Goal: Task Accomplishment & Management: Complete application form

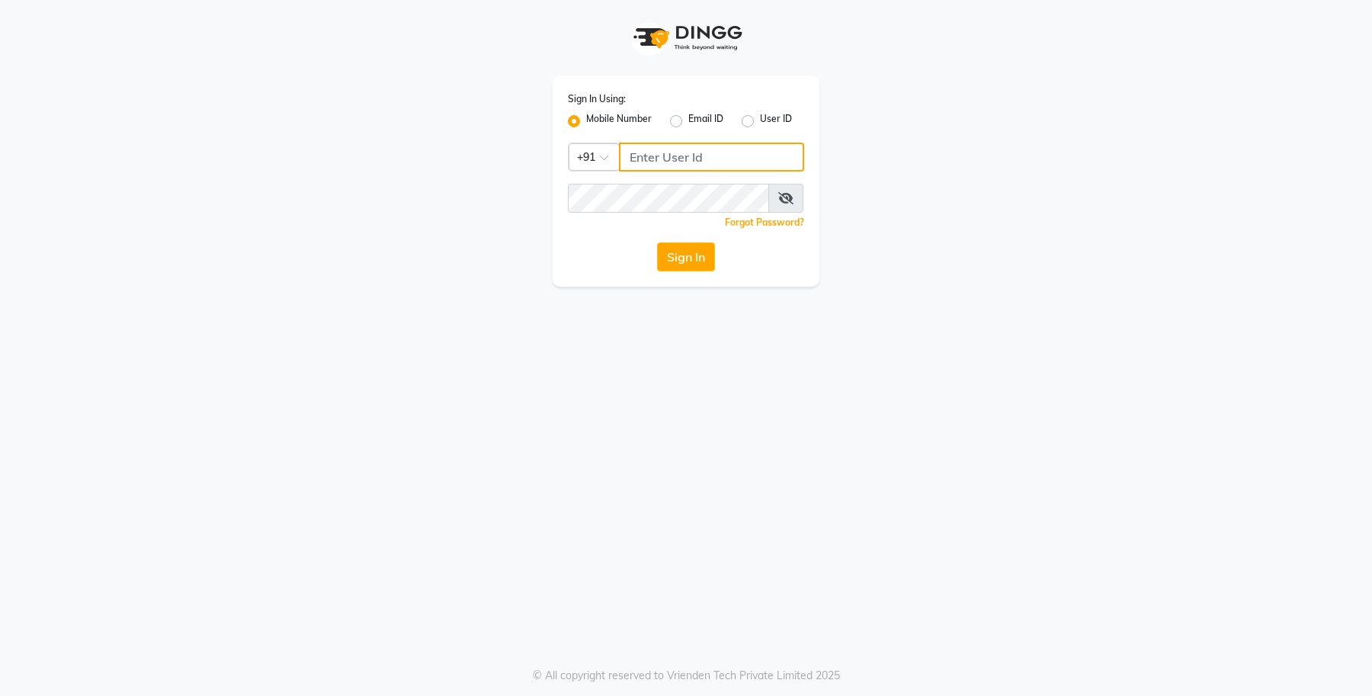
type input "8429421632"
click at [681, 249] on button "Sign In" at bounding box center [686, 256] width 58 height 29
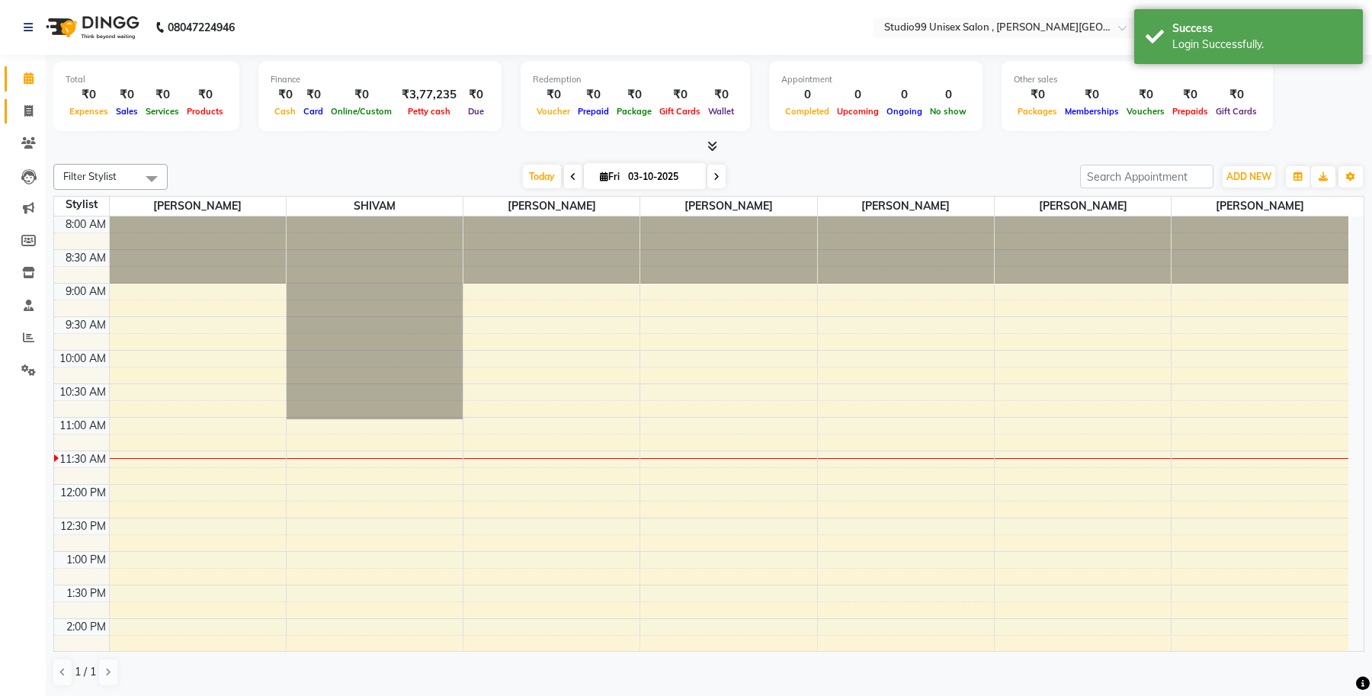
click at [30, 101] on link "Invoice" at bounding box center [23, 111] width 37 height 25
select select "service"
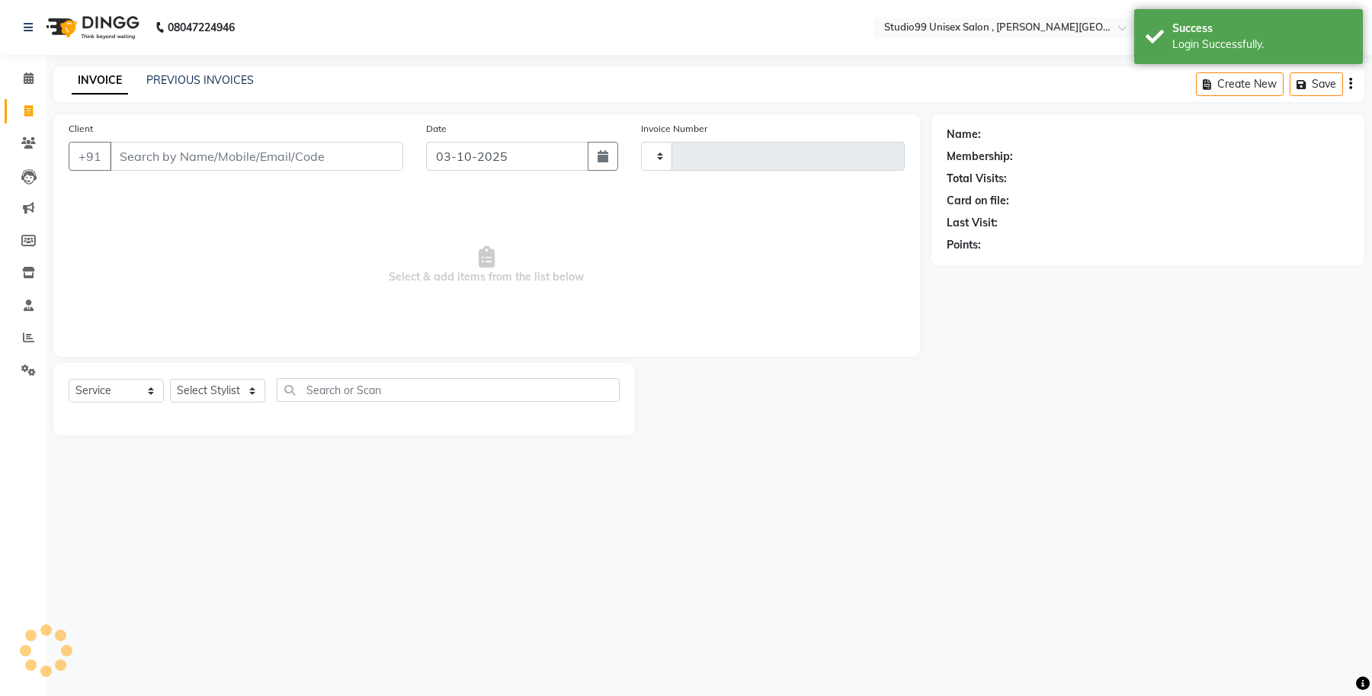
type input "0632"
select select "7699"
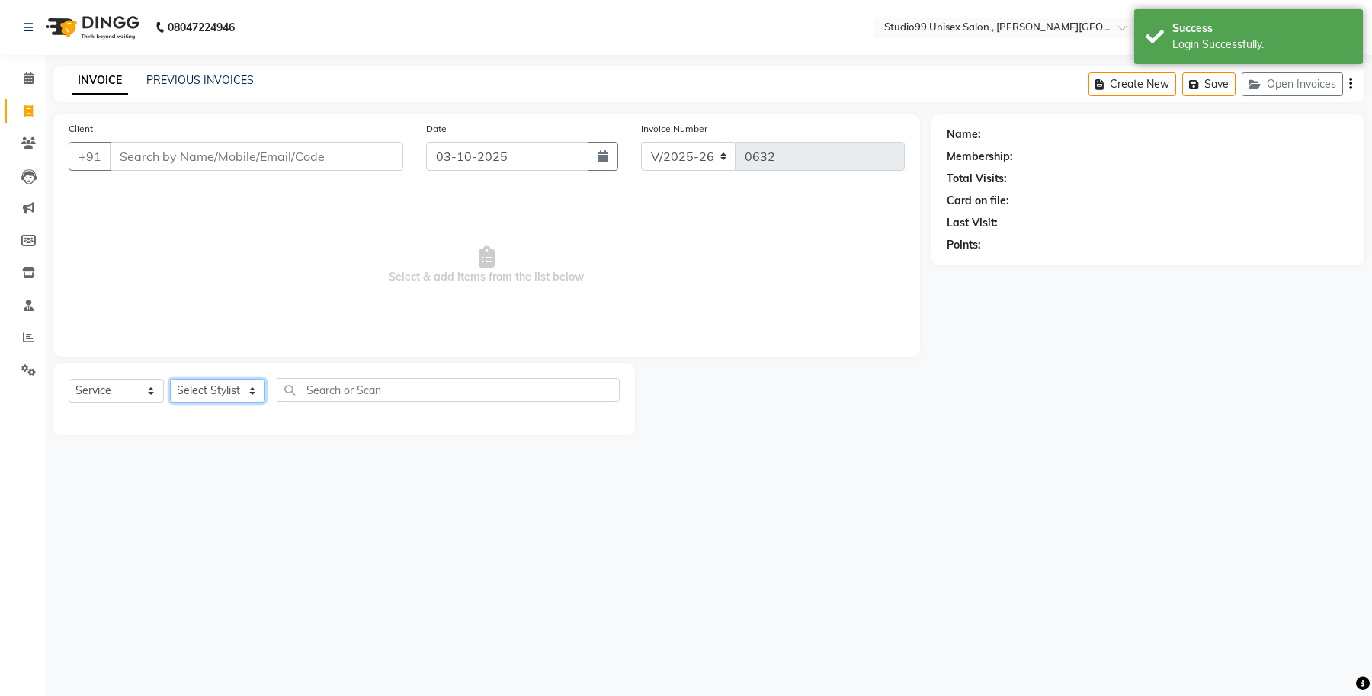
click at [252, 391] on select "Select Stylist Aamir Ali ANIKET FIROZ KOMAL Manager SAMIYA SHIVAM" at bounding box center [217, 391] width 95 height 24
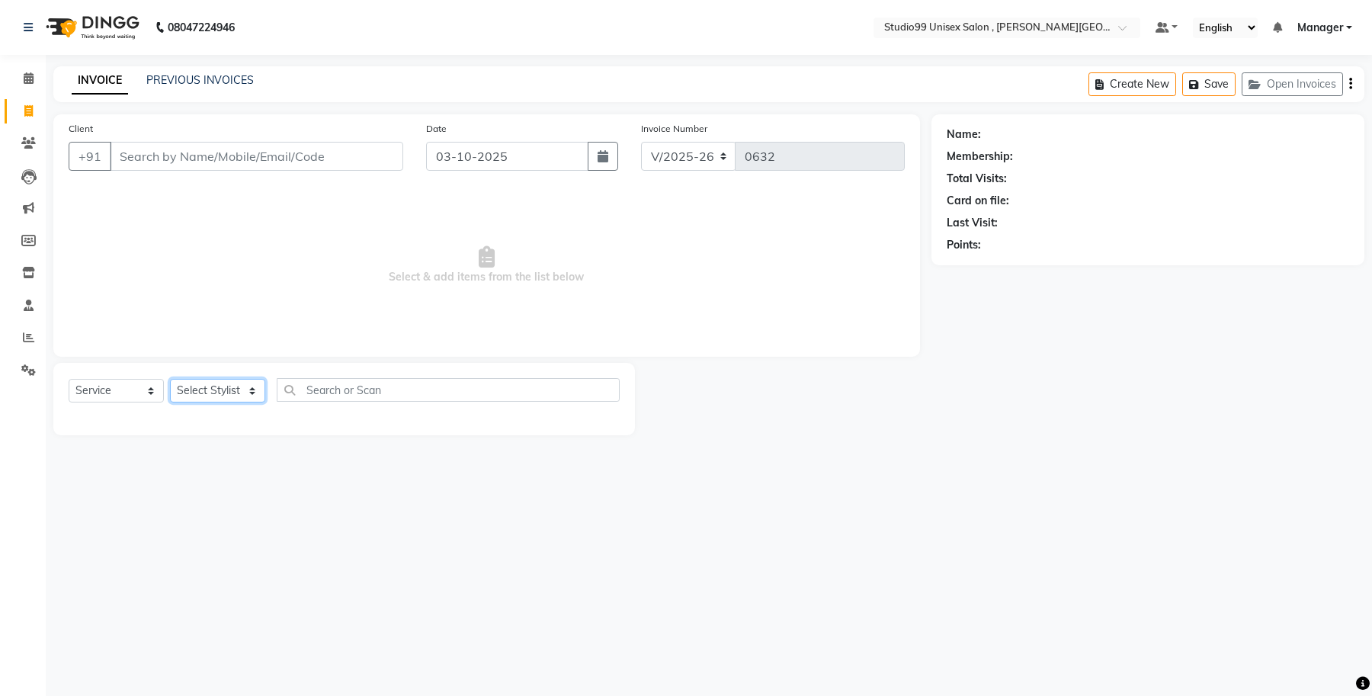
select select "69098"
click at [170, 379] on select "Select Stylist Aamir Ali ANIKET FIROZ KOMAL Manager SAMIYA SHIVAM" at bounding box center [217, 391] width 95 height 24
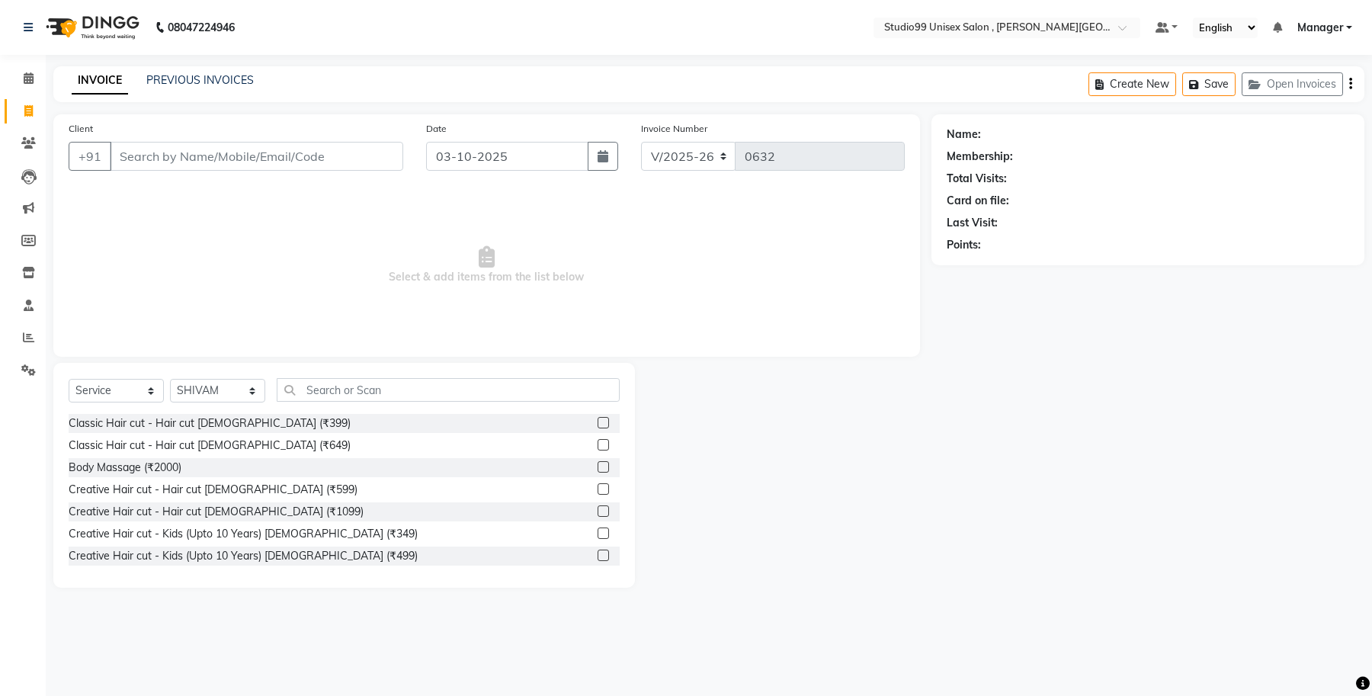
click at [597, 421] on label at bounding box center [602, 422] width 11 height 11
click at [597, 421] on input "checkbox" at bounding box center [602, 423] width 10 height 10
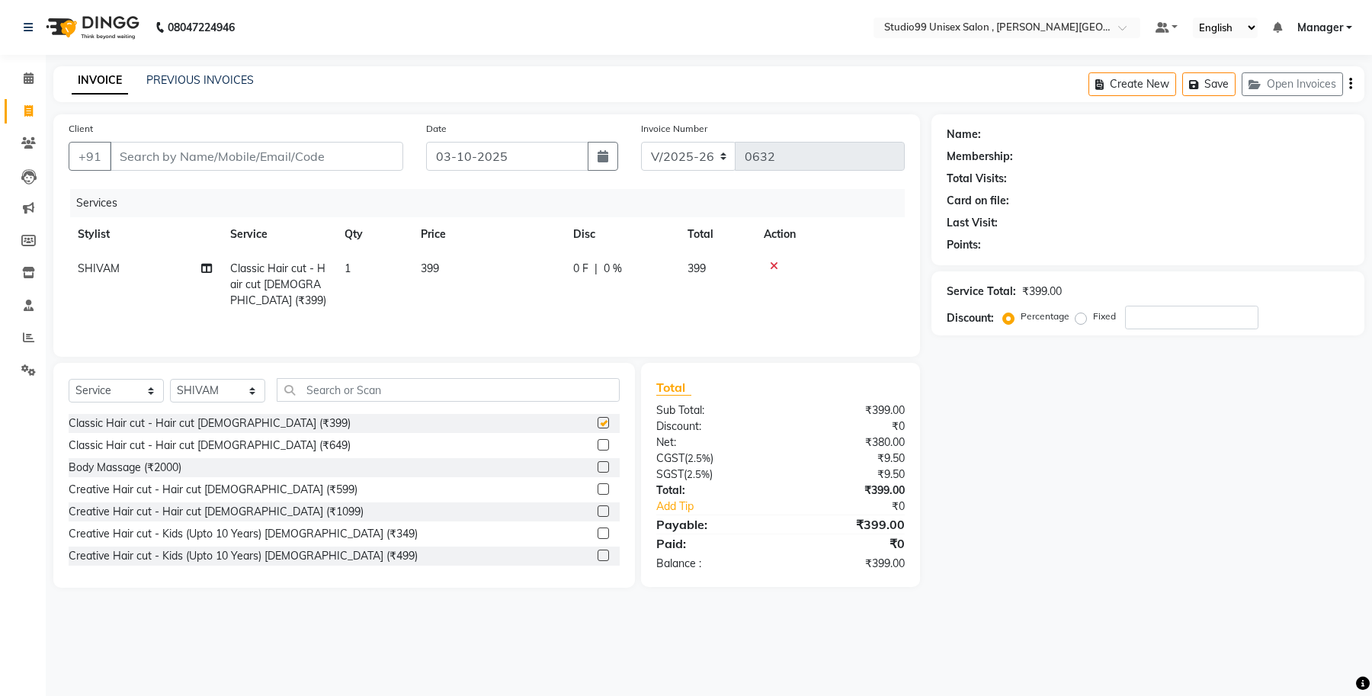
checkbox input "false"
click at [1162, 315] on input "number" at bounding box center [1191, 318] width 133 height 24
type input "50"
click at [1121, 453] on div "Name: Membership: Total Visits: Card on file: Last Visit: Points: Service Total…" at bounding box center [1153, 350] width 444 height 473
click at [299, 151] on input "Client" at bounding box center [256, 156] width 293 height 29
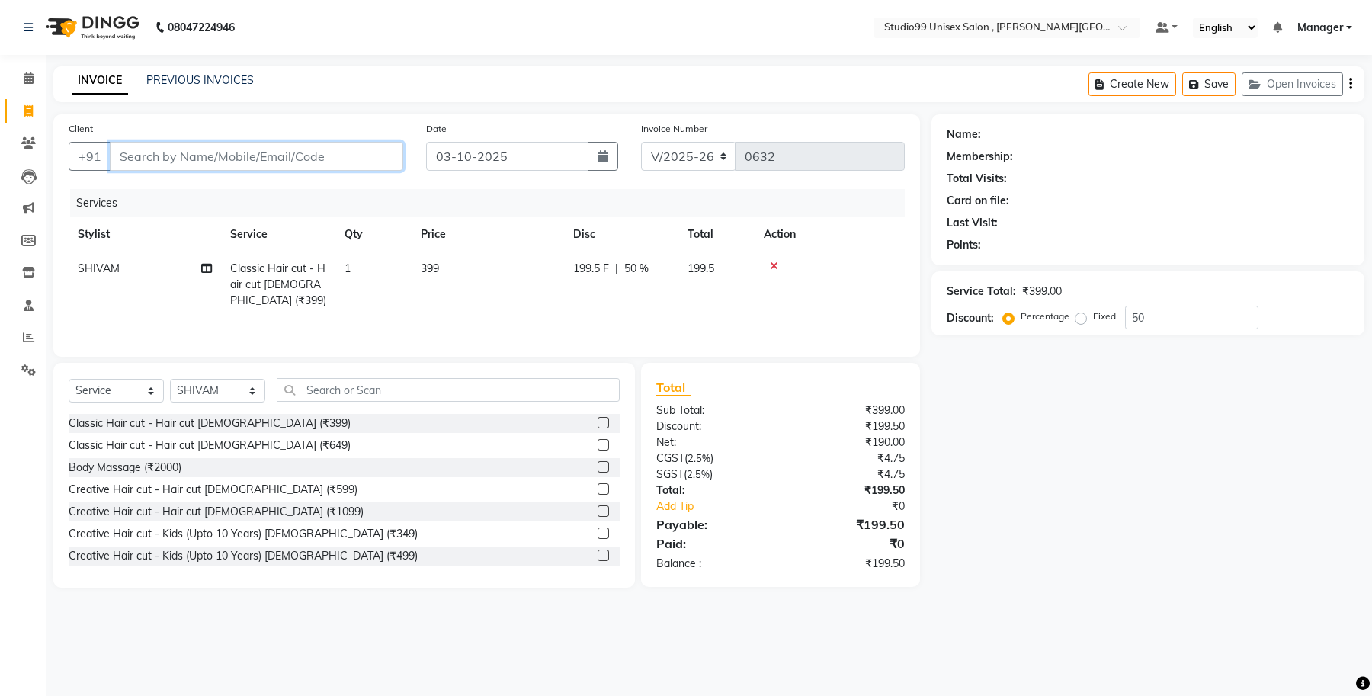
click at [298, 158] on input "Client" at bounding box center [256, 156] width 293 height 29
type input "9"
type input "0"
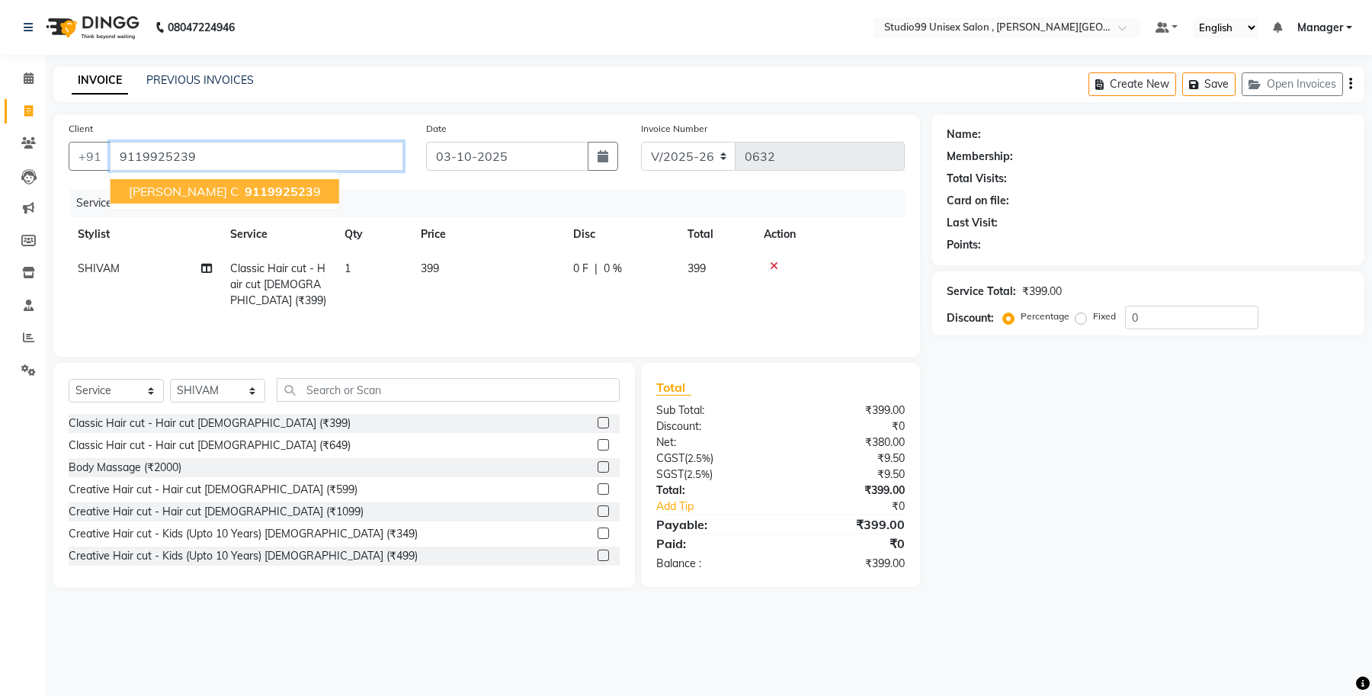
type input "9119925239"
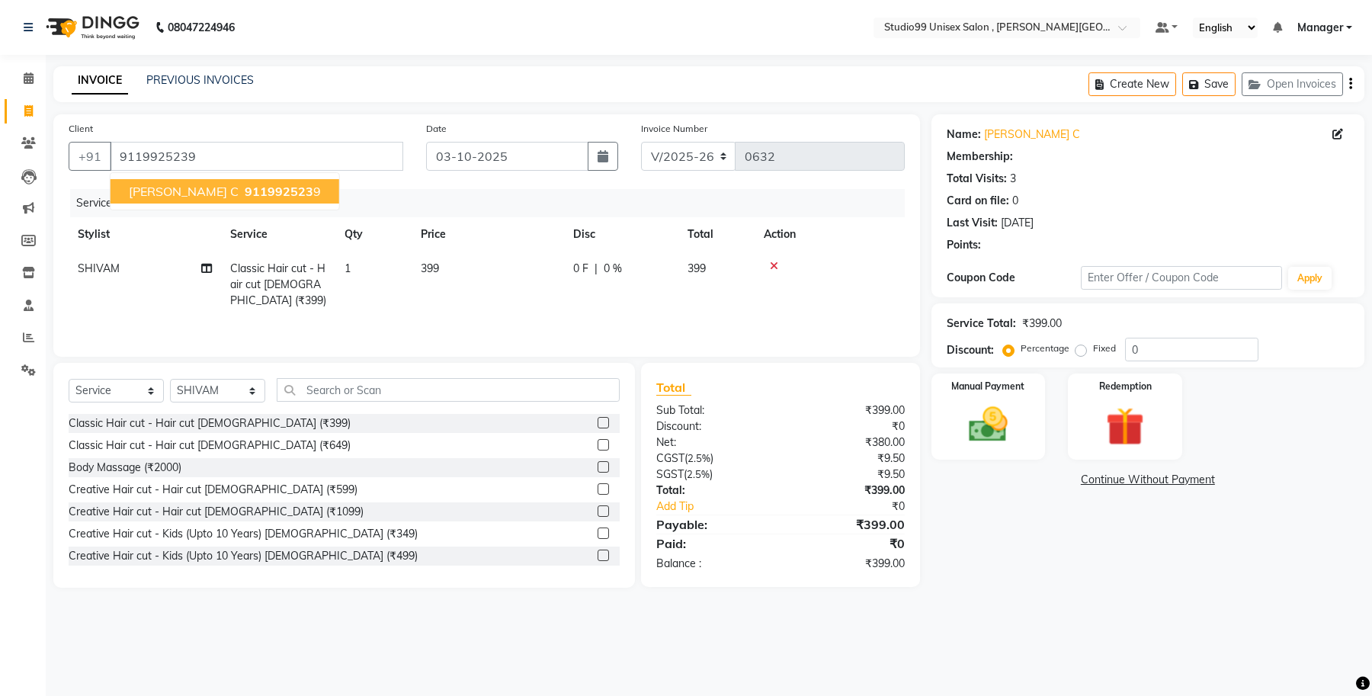
select select "1: Object"
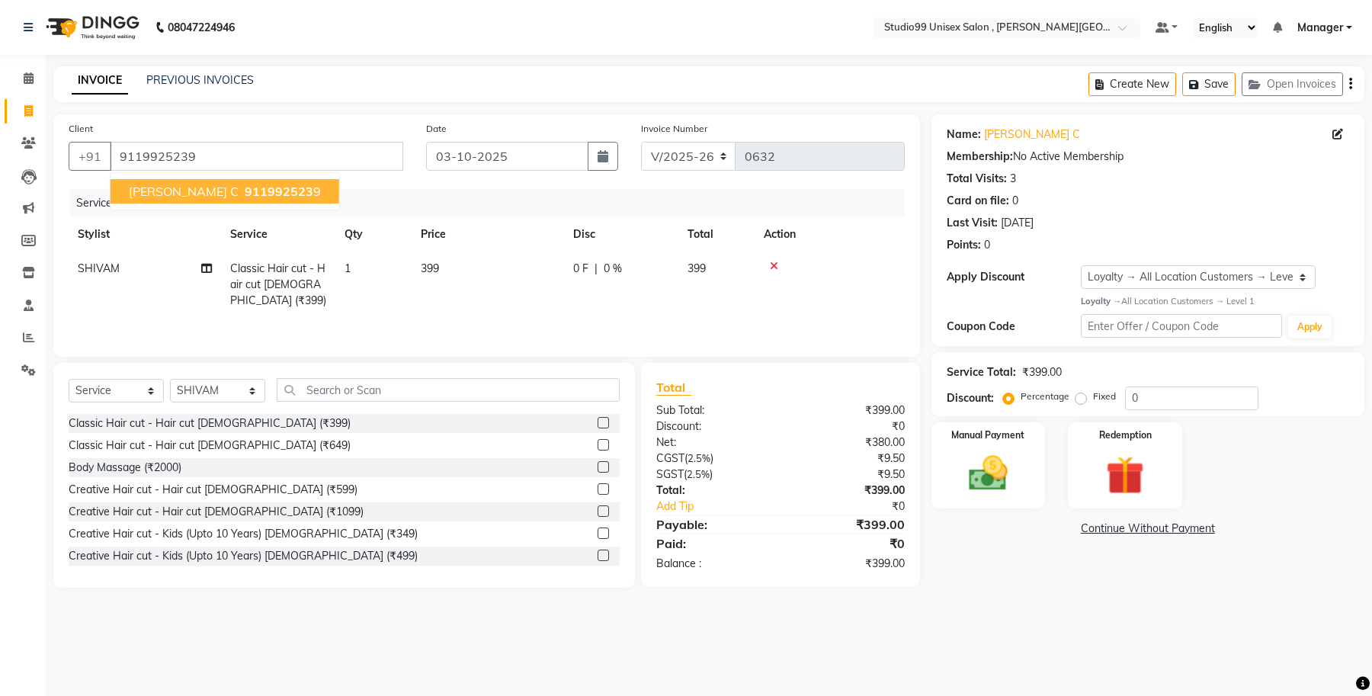
click at [164, 184] on span "[PERSON_NAME] C" at bounding box center [184, 191] width 110 height 15
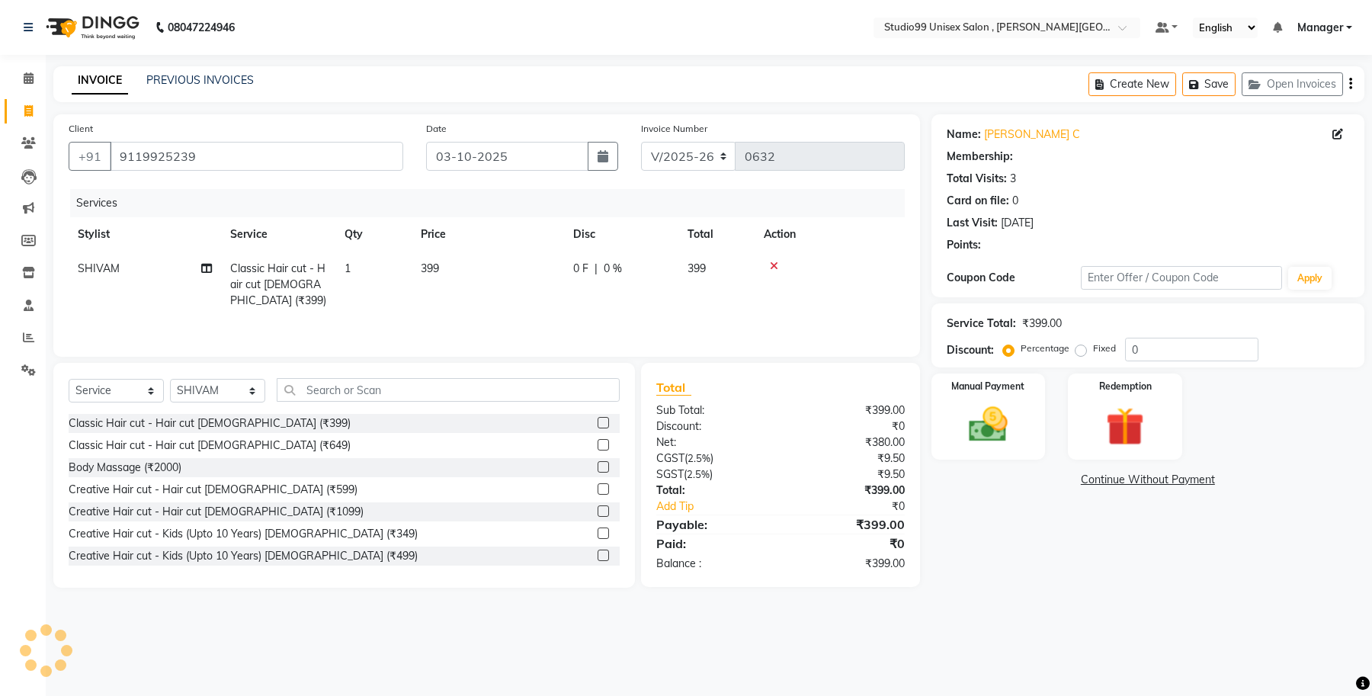
select select "1: Object"
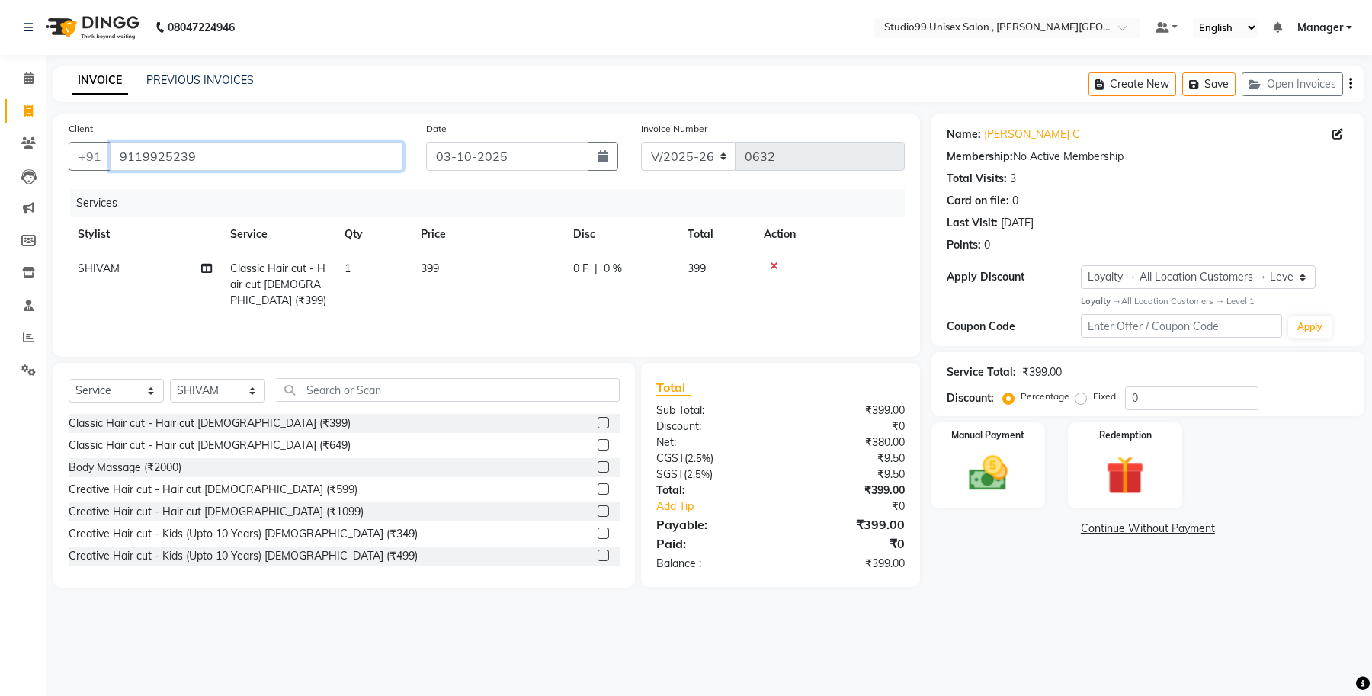
click at [345, 158] on input "9119925239" at bounding box center [256, 156] width 293 height 29
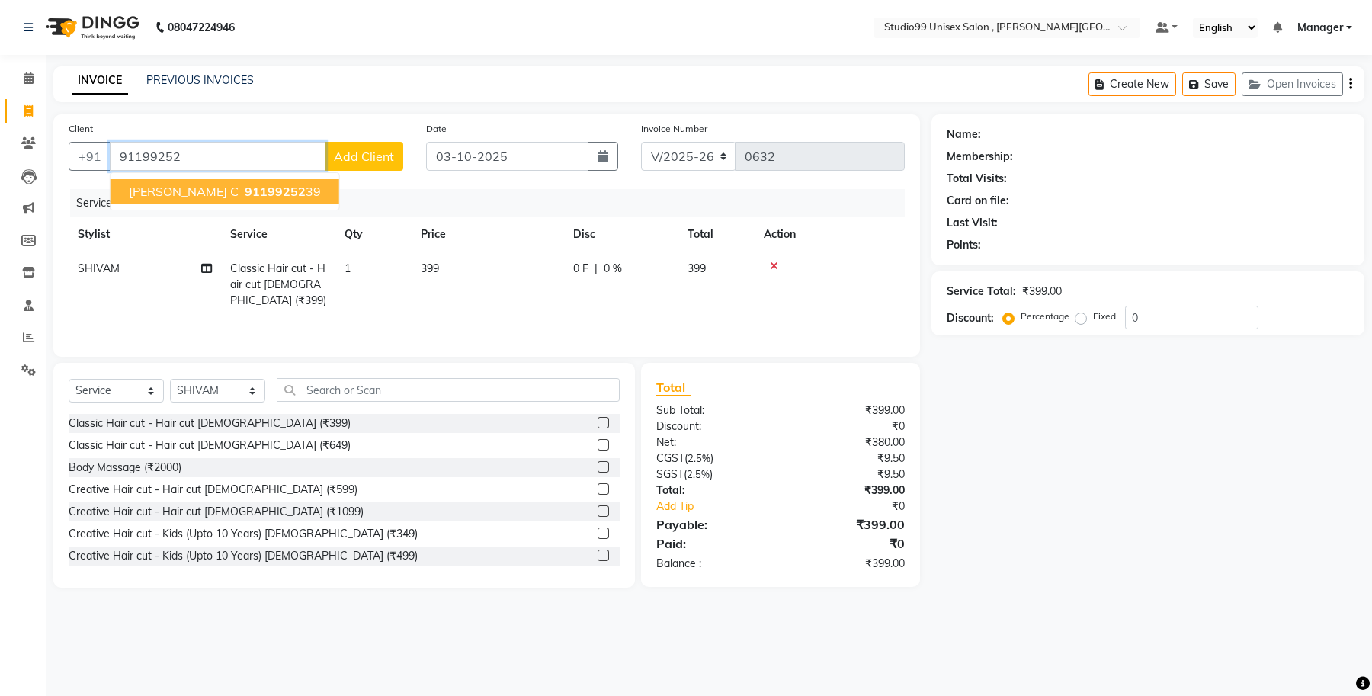
click at [245, 194] on span "91199252" at bounding box center [275, 191] width 61 height 15
type input "9119925239"
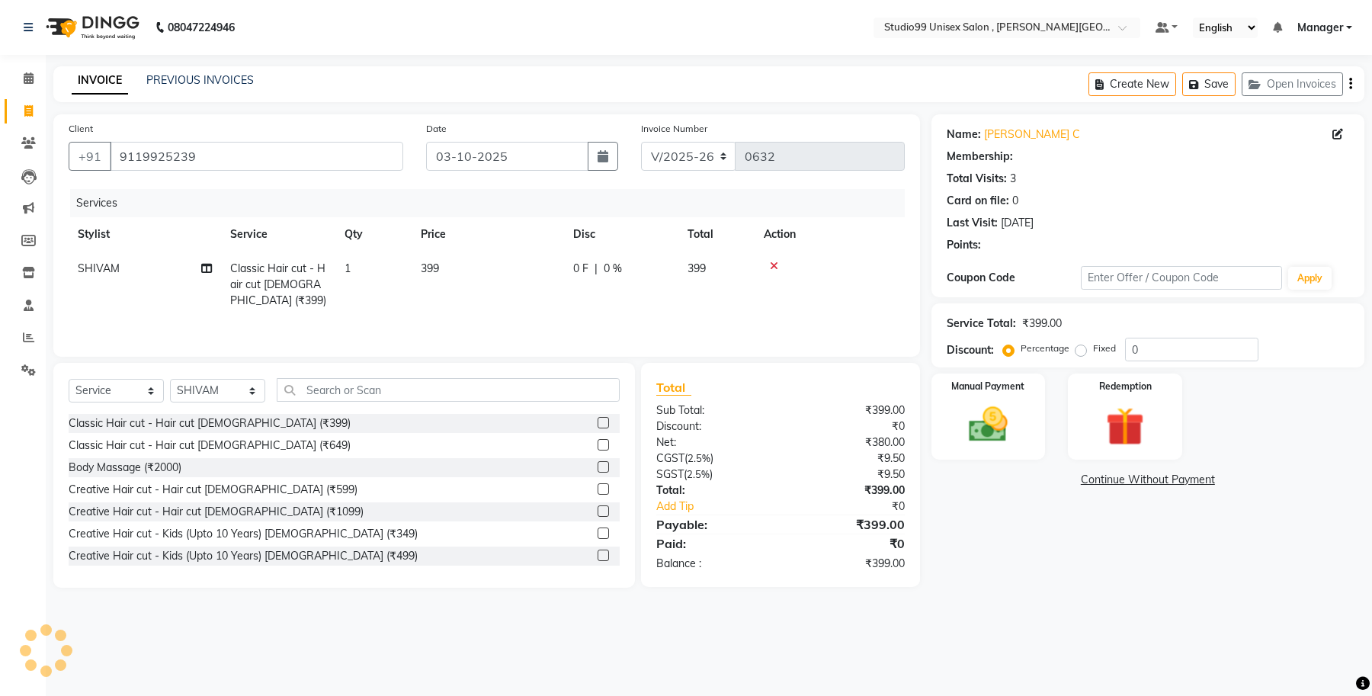
select select "1: Object"
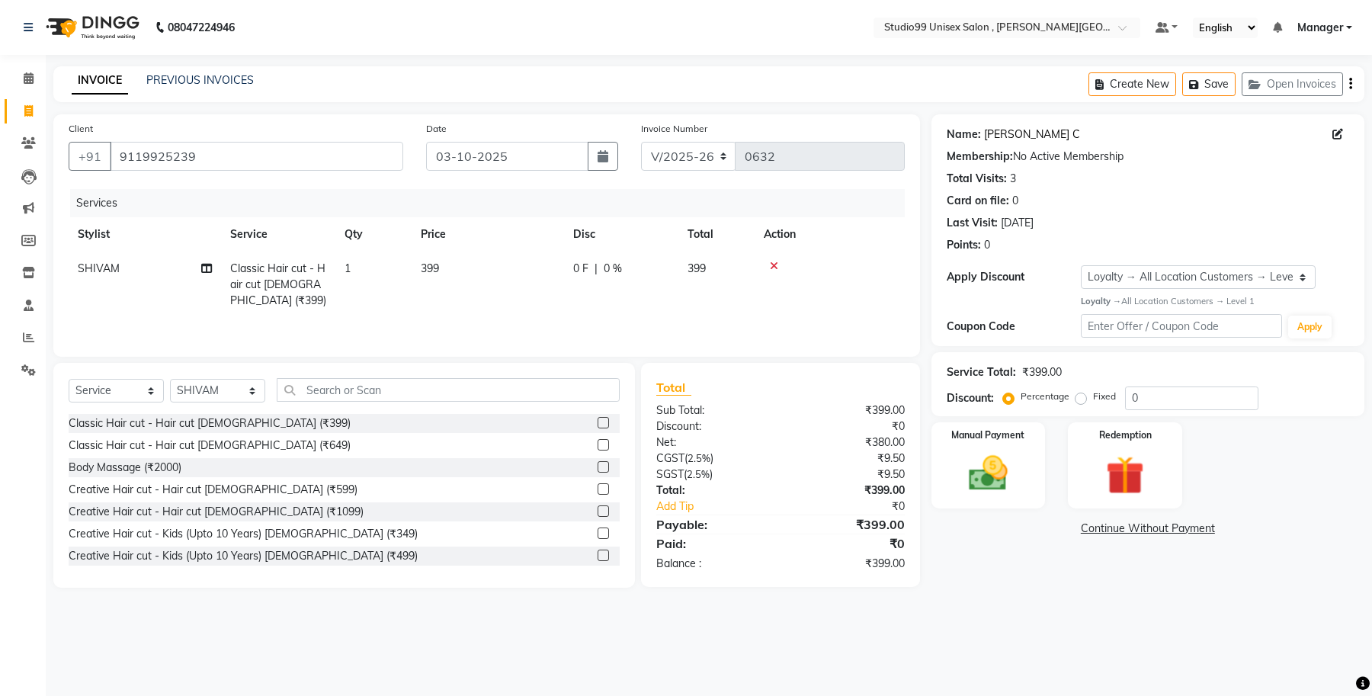
click at [1007, 135] on link "Firoz C" at bounding box center [1032, 135] width 96 height 16
click at [364, 162] on input "9119925239" at bounding box center [256, 156] width 293 height 29
click at [207, 138] on div "Client +91 9119925239" at bounding box center [235, 151] width 357 height 62
click at [203, 151] on input "9119925239" at bounding box center [256, 156] width 293 height 29
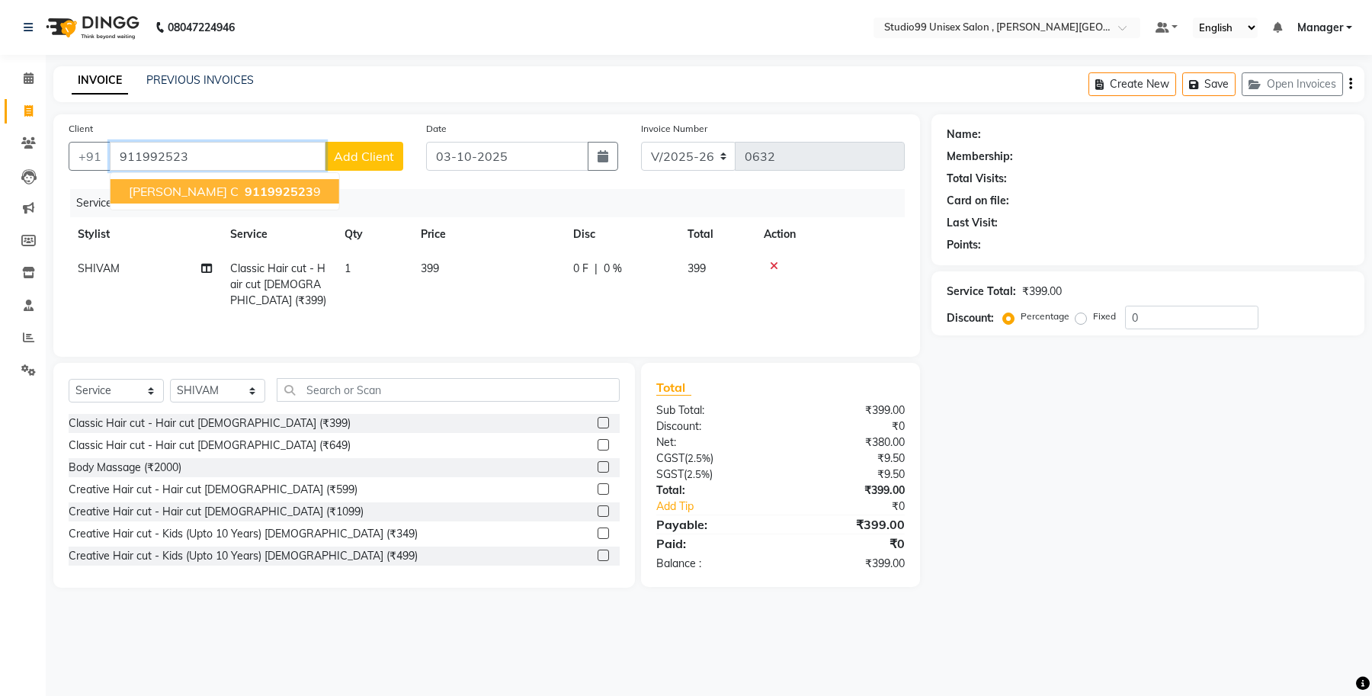
type input "9119925239"
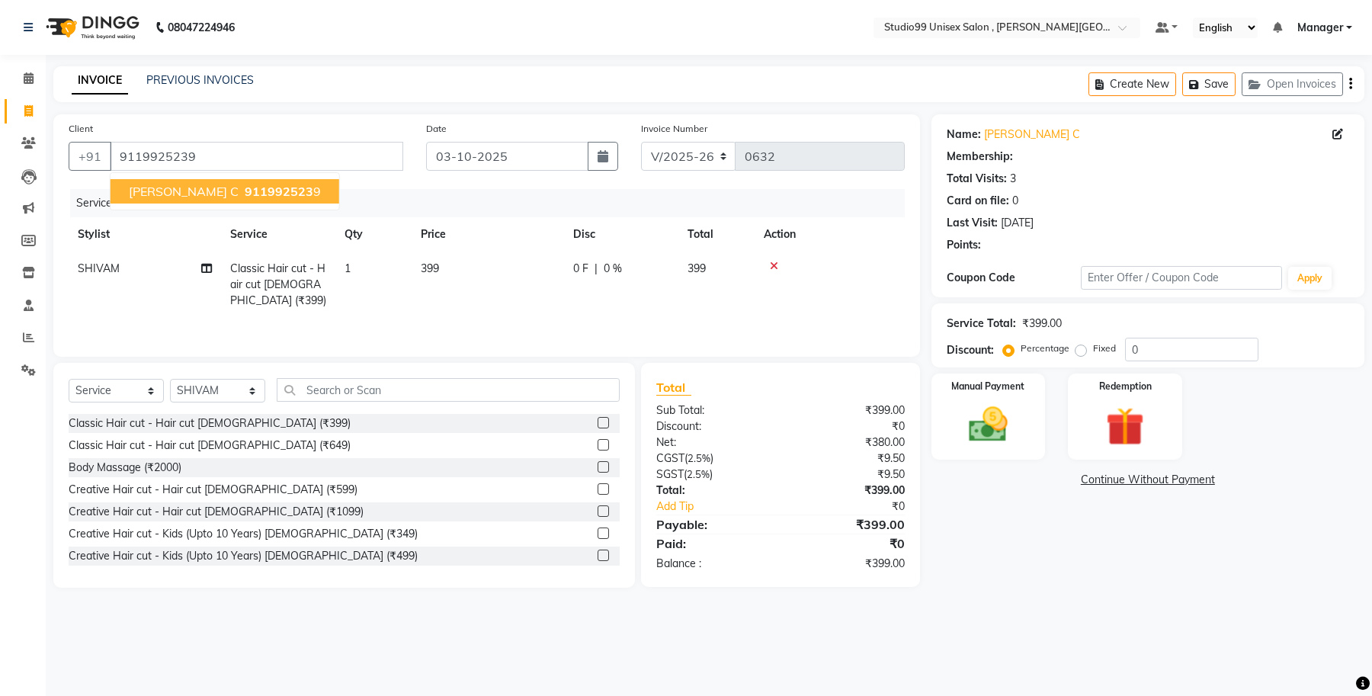
select select "1: Object"
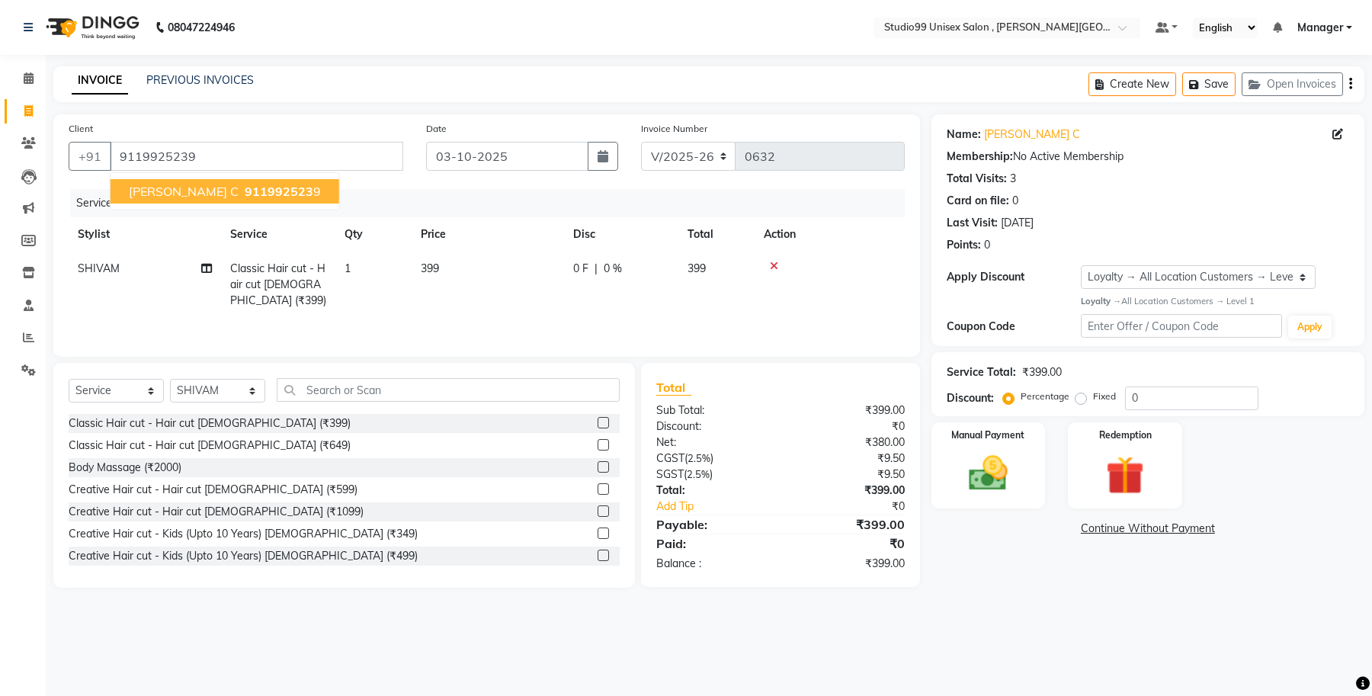
click at [177, 191] on button "FIROZ C 911992523 9" at bounding box center [224, 191] width 229 height 24
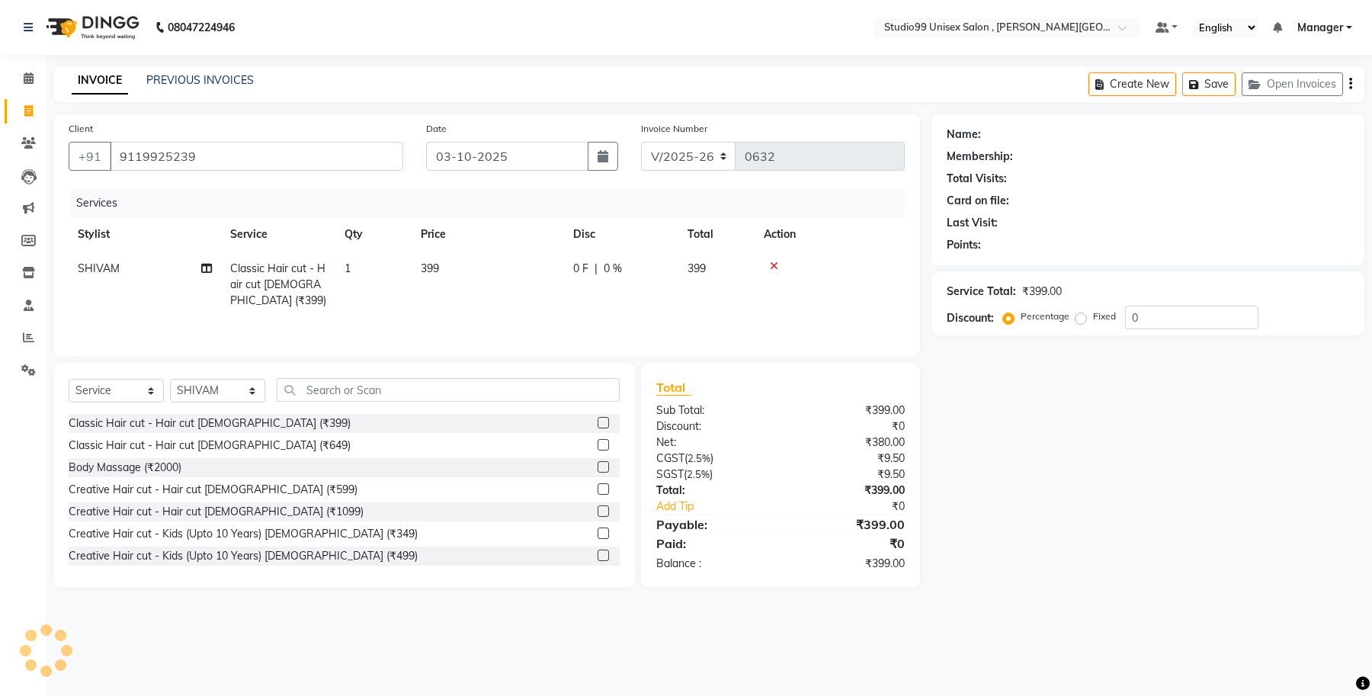
select select "1: Object"
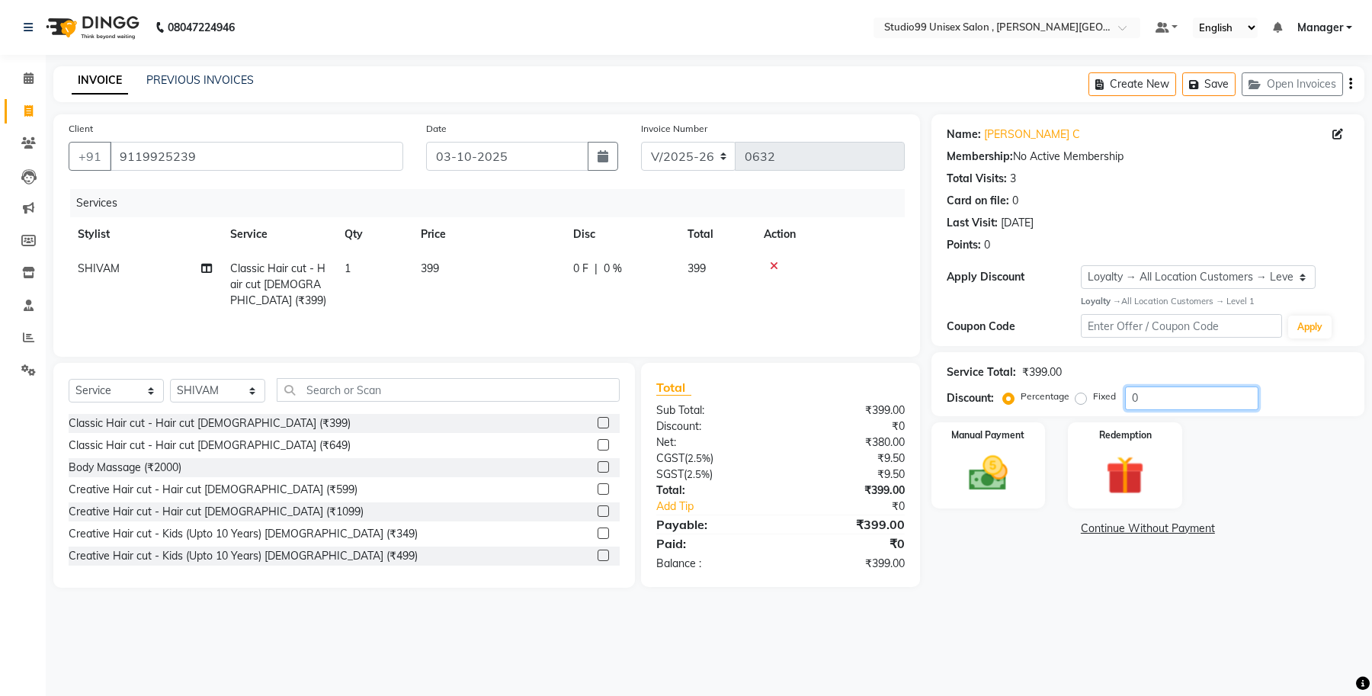
click at [1170, 402] on input "0" at bounding box center [1191, 398] width 133 height 24
type input "50"
click at [1060, 610] on div "08047224946 Select Location × Studio99 Unisex Salon , Gomti Nagar Default Panel…" at bounding box center [686, 348] width 1372 height 696
click at [703, 159] on select "V/2025 V/2025-26" at bounding box center [688, 156] width 95 height 29
click at [767, 175] on div "Invoice Number V/2025 V/2025-26 0632" at bounding box center [772, 151] width 287 height 62
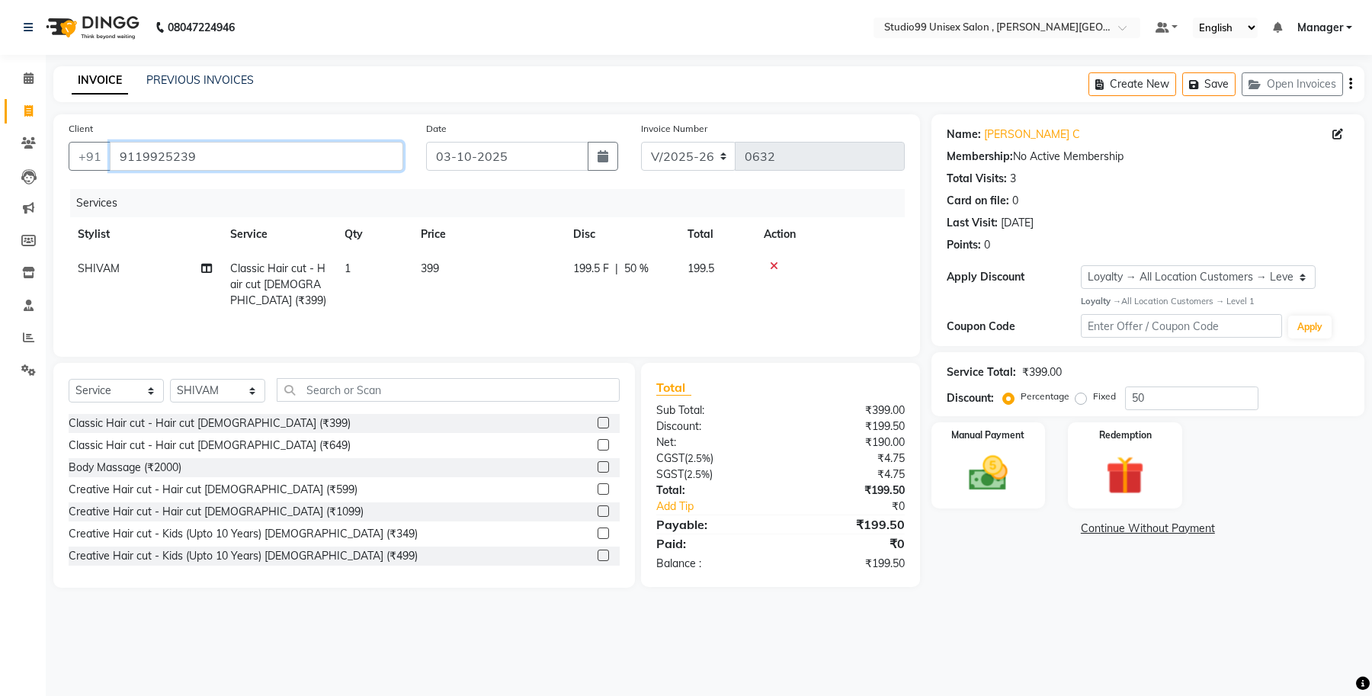
click at [336, 158] on input "9119925239" at bounding box center [256, 156] width 293 height 29
type input "911992523"
type input "0"
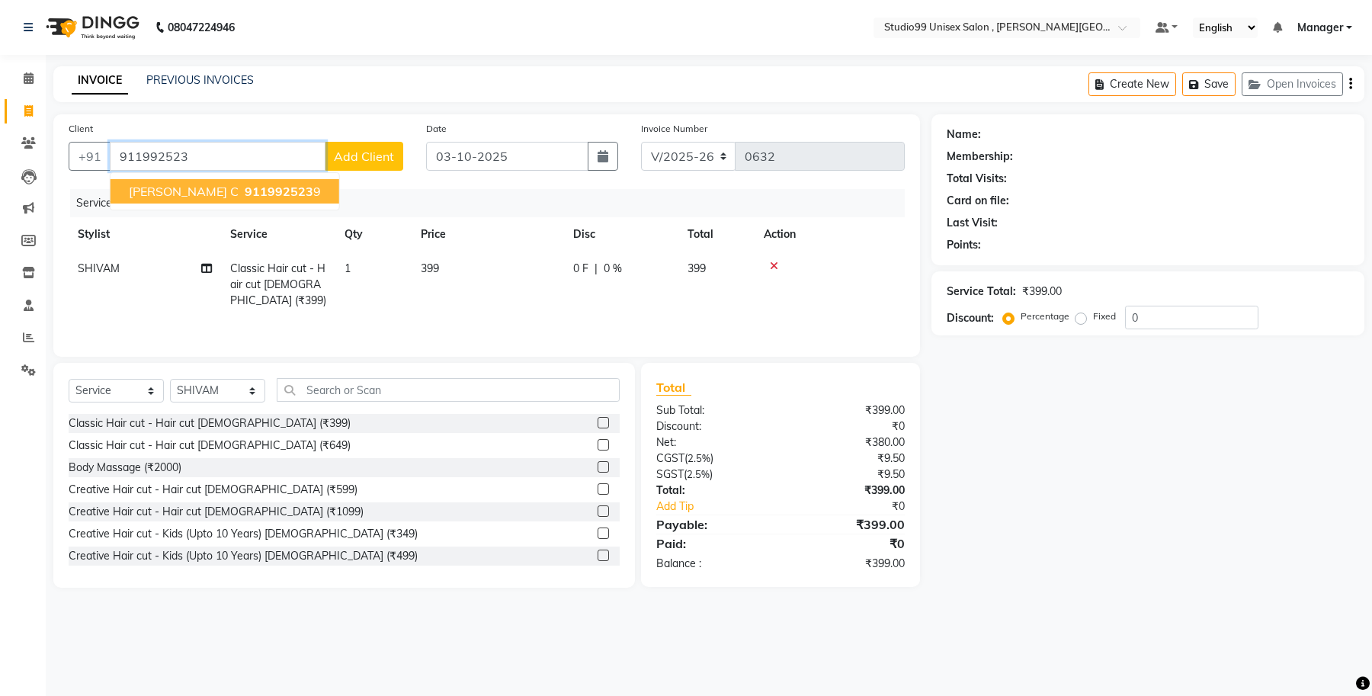
type input "9119925239"
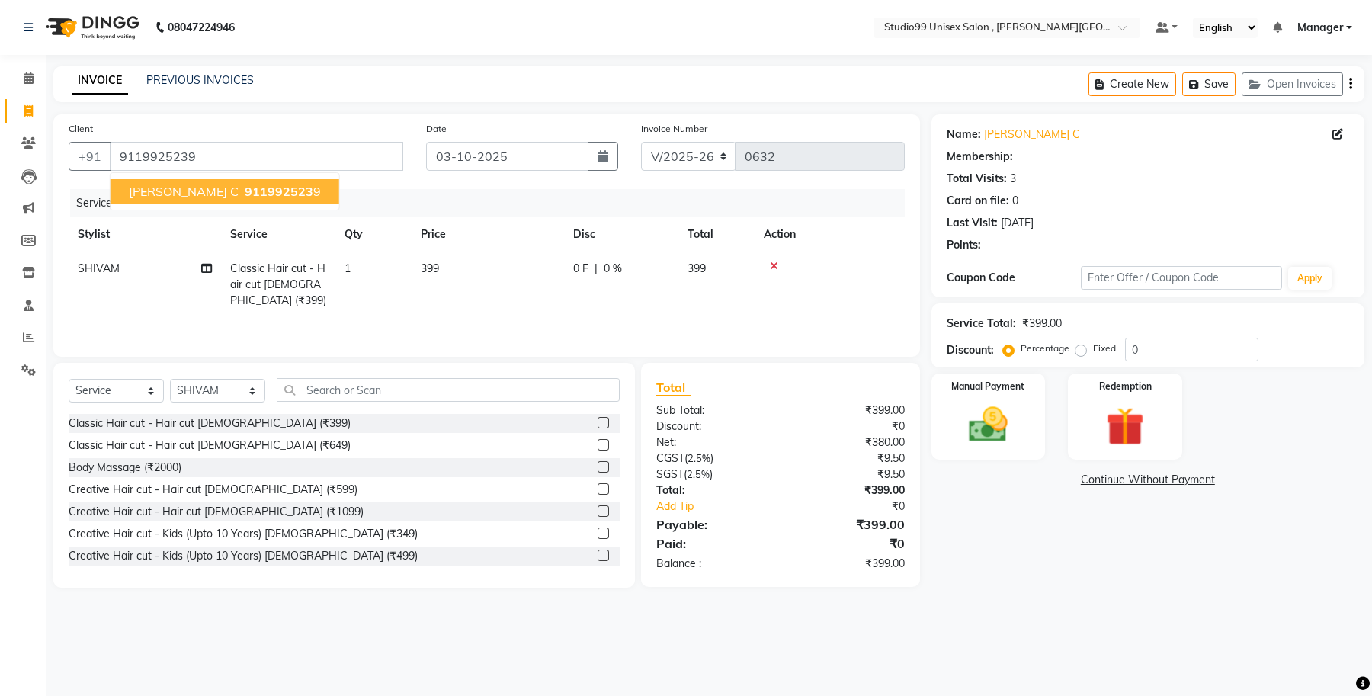
select select "1: Object"
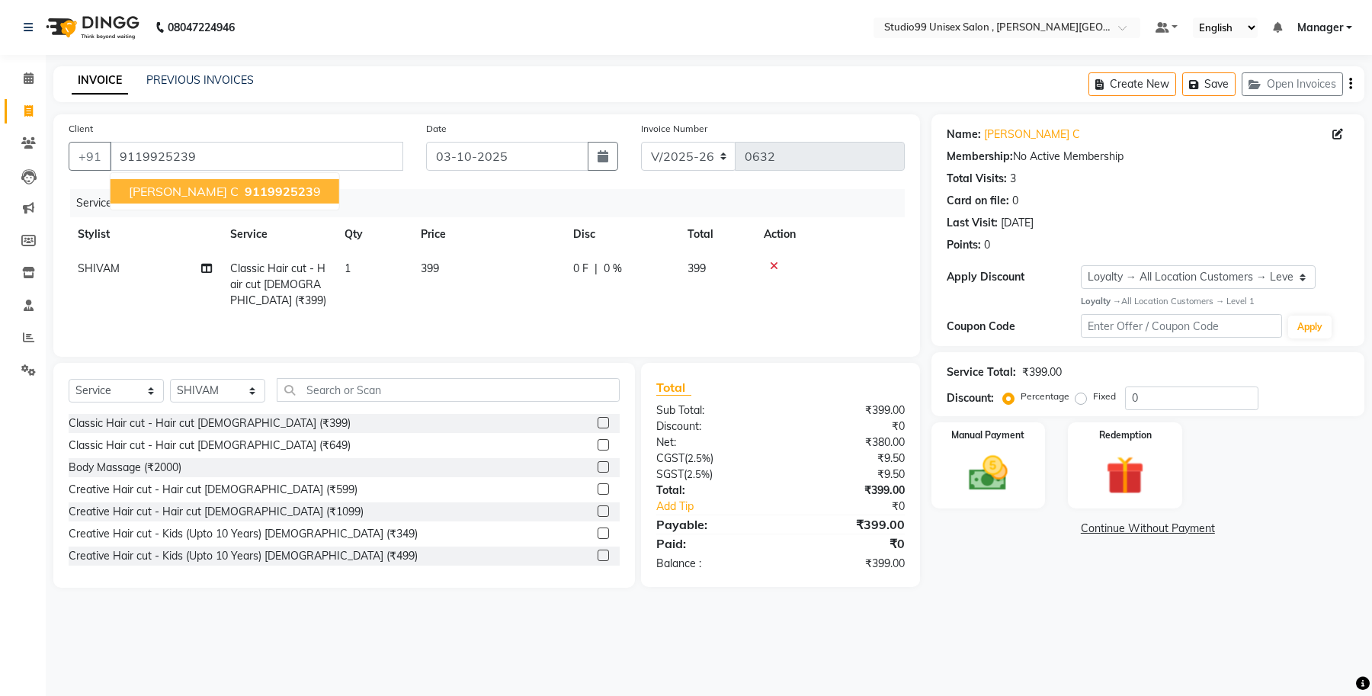
click at [146, 185] on span "[PERSON_NAME] C" at bounding box center [184, 191] width 110 height 15
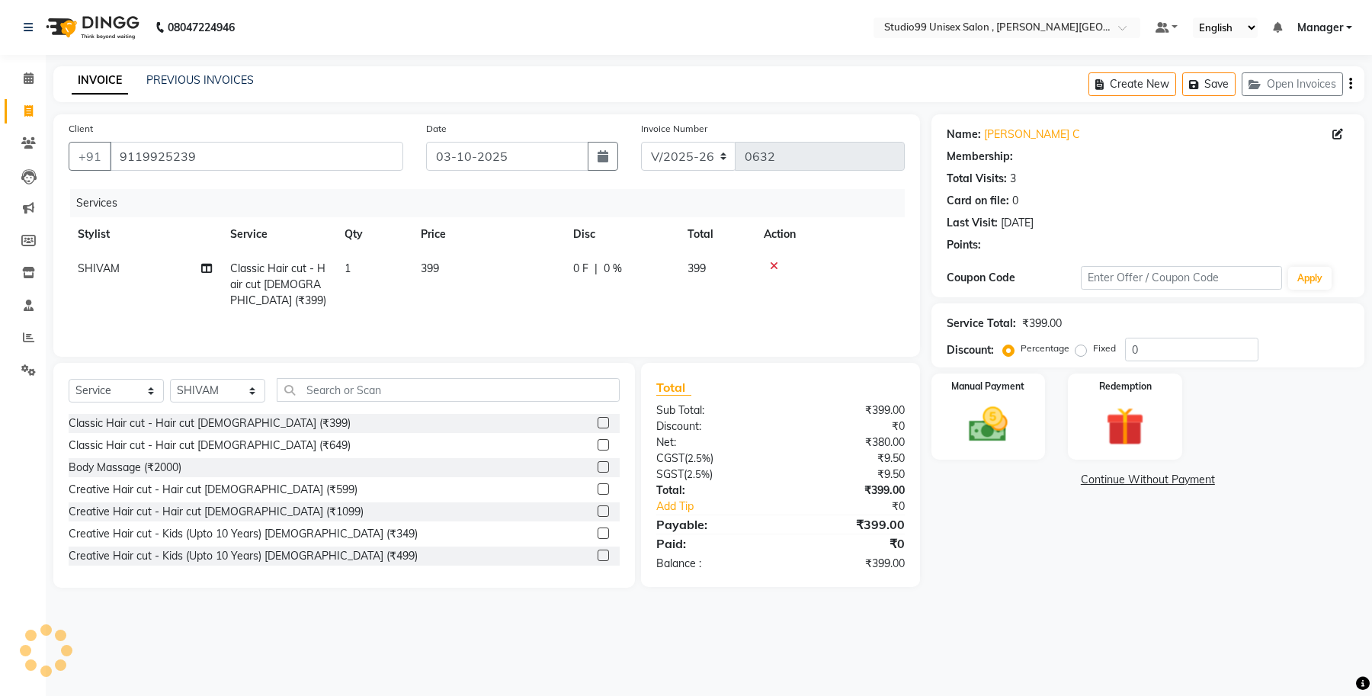
select select "1: Object"
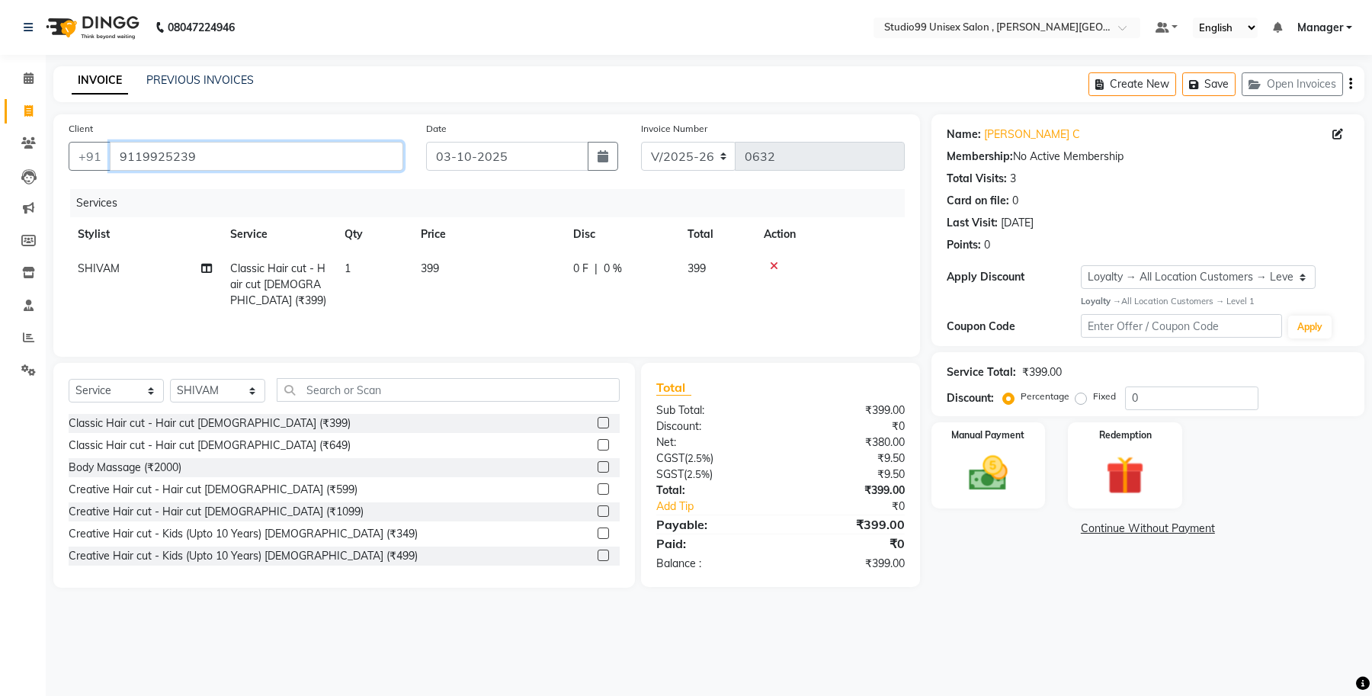
click at [248, 157] on input "9119925239" at bounding box center [256, 156] width 293 height 29
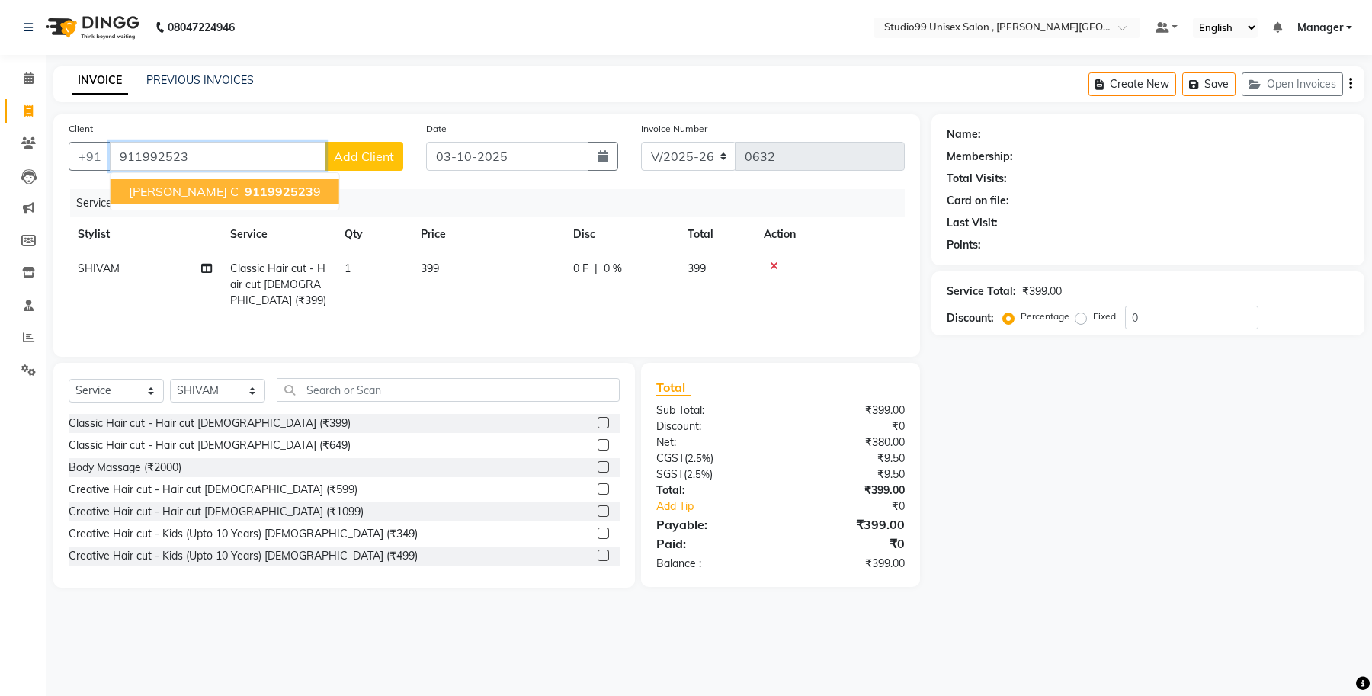
type input "9119925239"
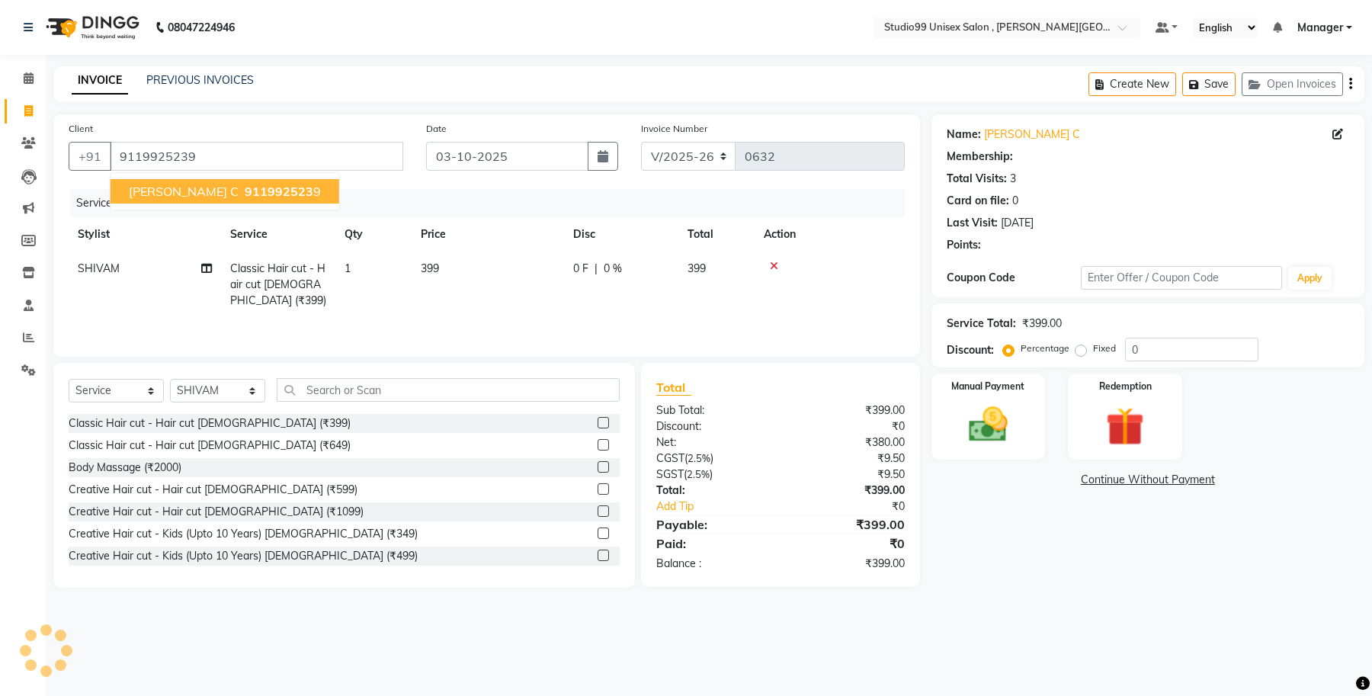
select select "1: Object"
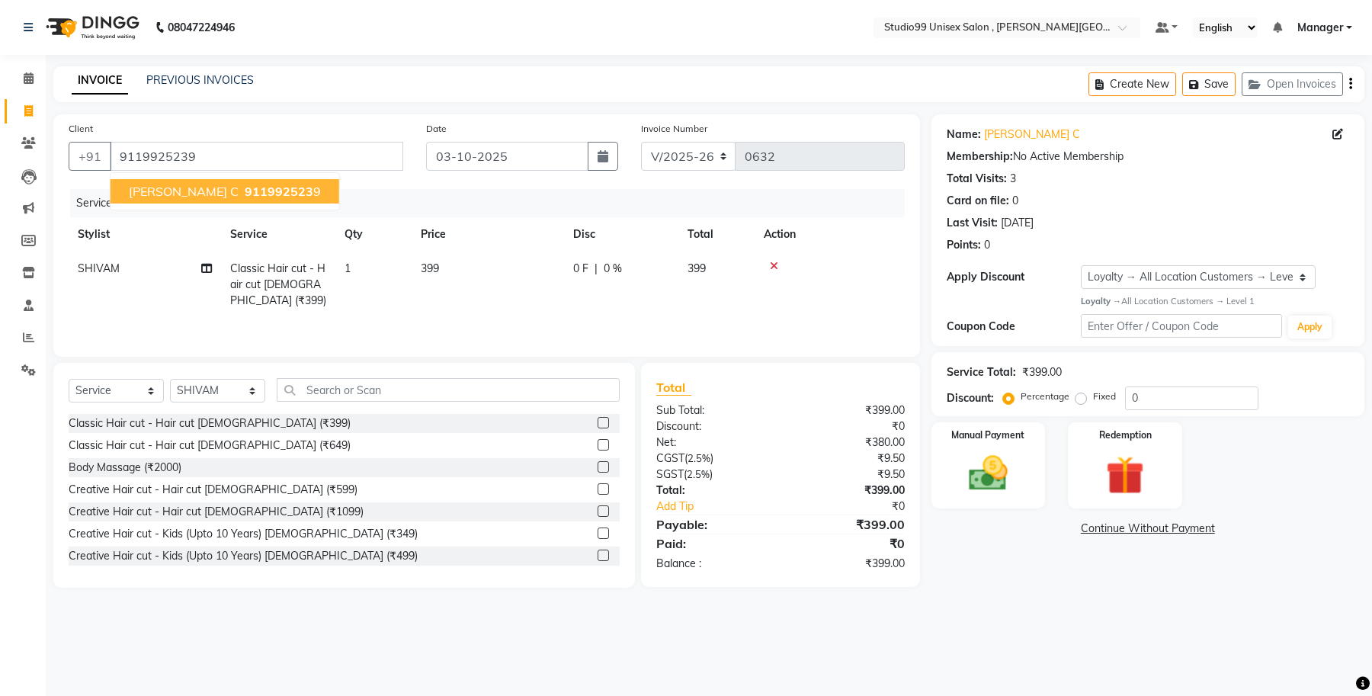
click at [149, 195] on span "[PERSON_NAME] C" at bounding box center [184, 191] width 110 height 15
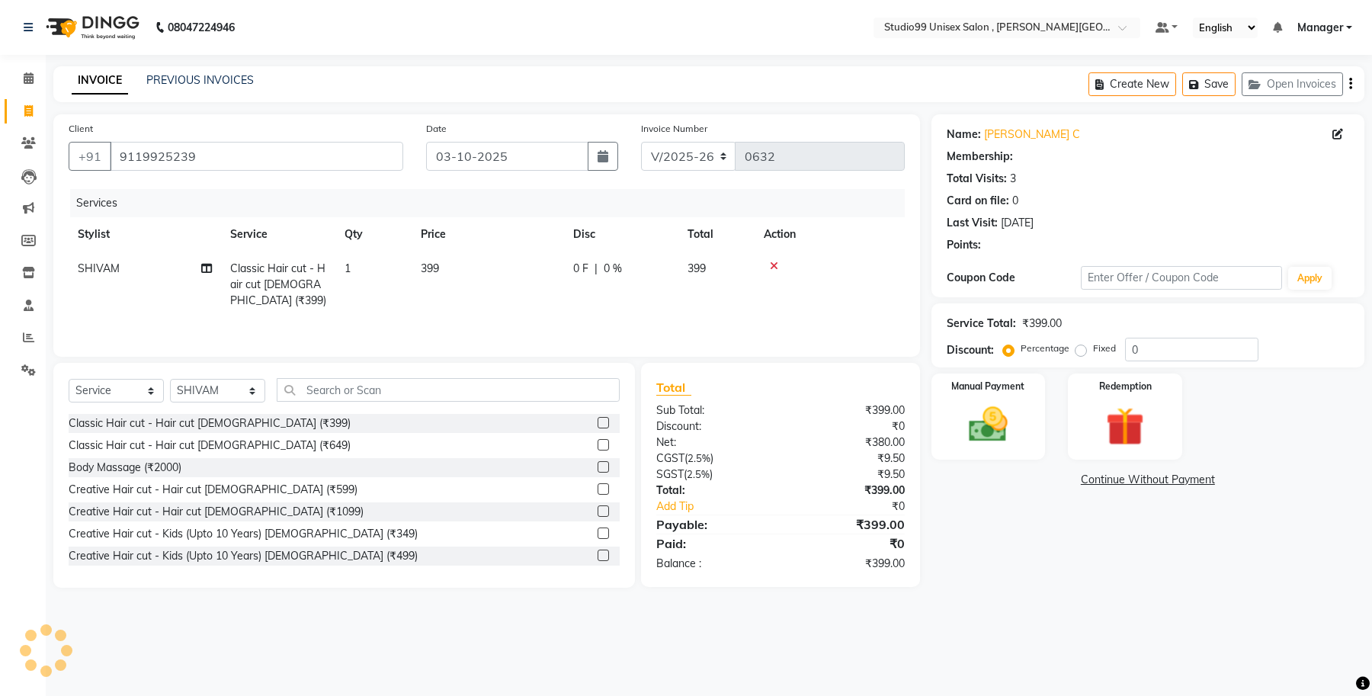
select select "1: Object"
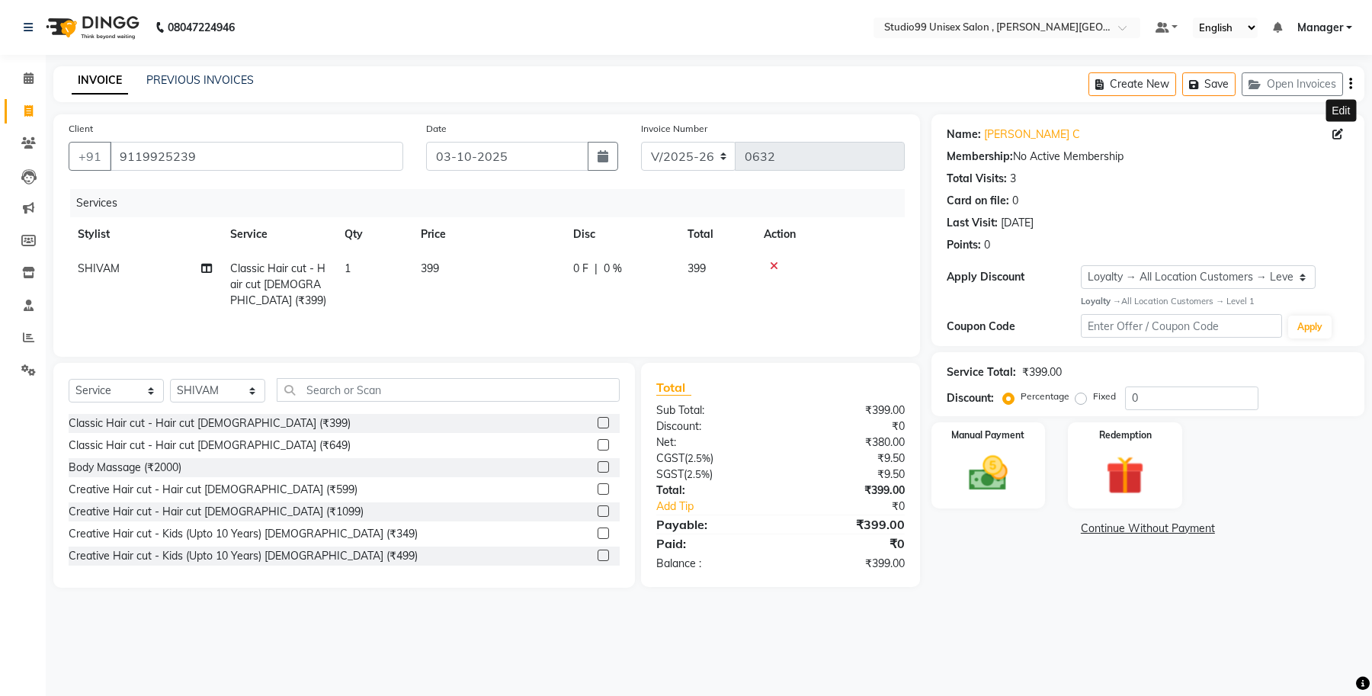
click at [1337, 132] on icon at bounding box center [1337, 134] width 11 height 11
select select "[DEMOGRAPHIC_DATA]"
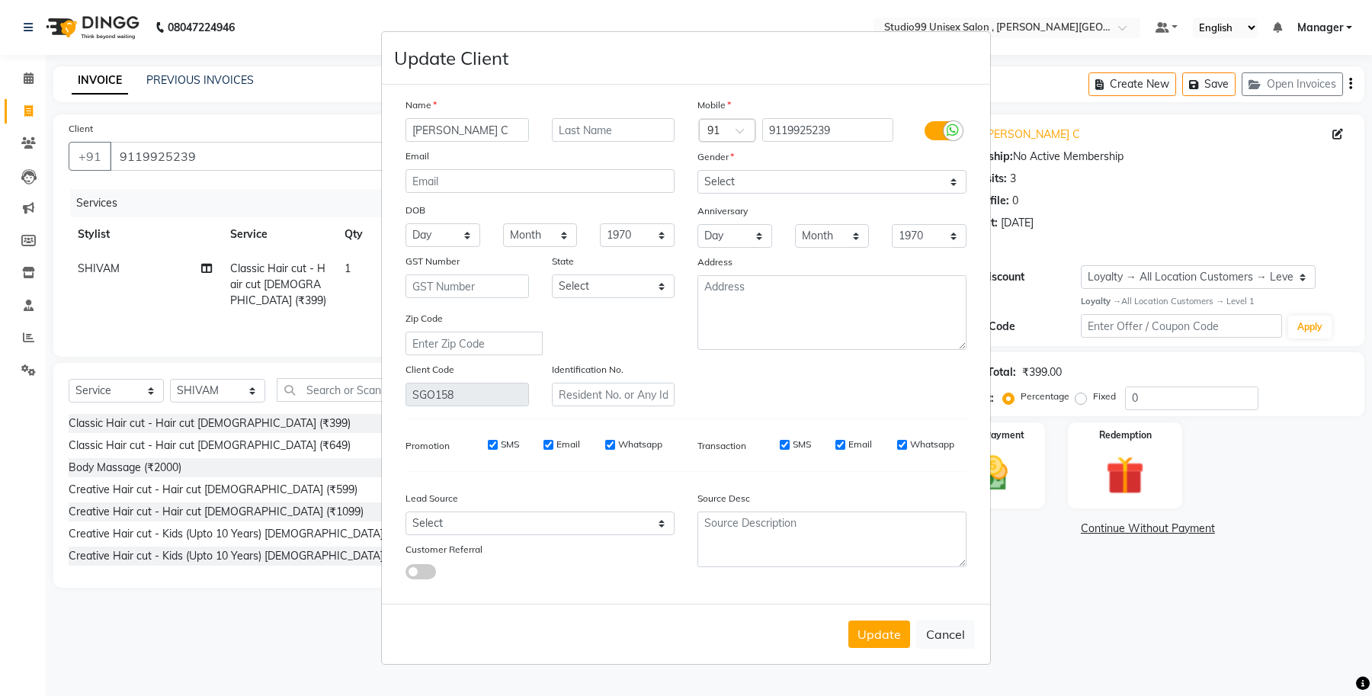
click at [481, 136] on input "[PERSON_NAME] C" at bounding box center [466, 130] width 123 height 24
type input "F"
type input "ashutosh"
click at [569, 165] on div "Email" at bounding box center [540, 158] width 292 height 21
click at [889, 631] on button "Update" at bounding box center [879, 633] width 62 height 27
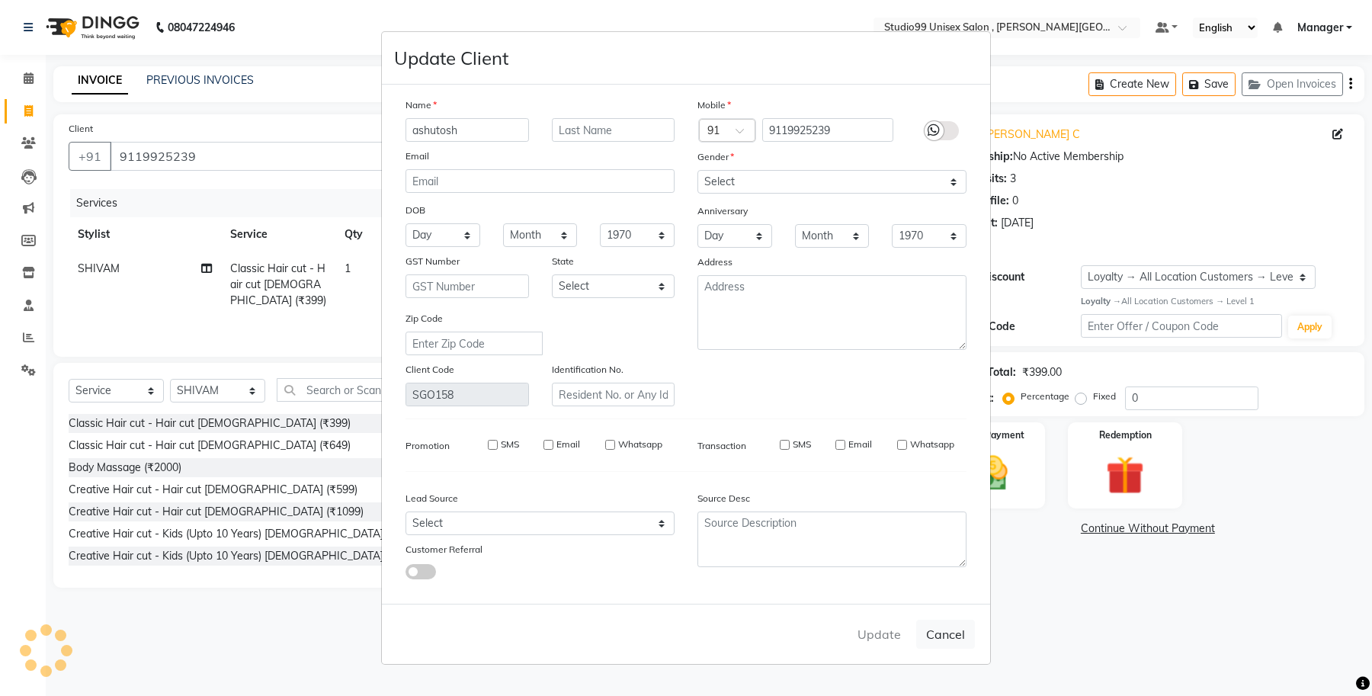
select select
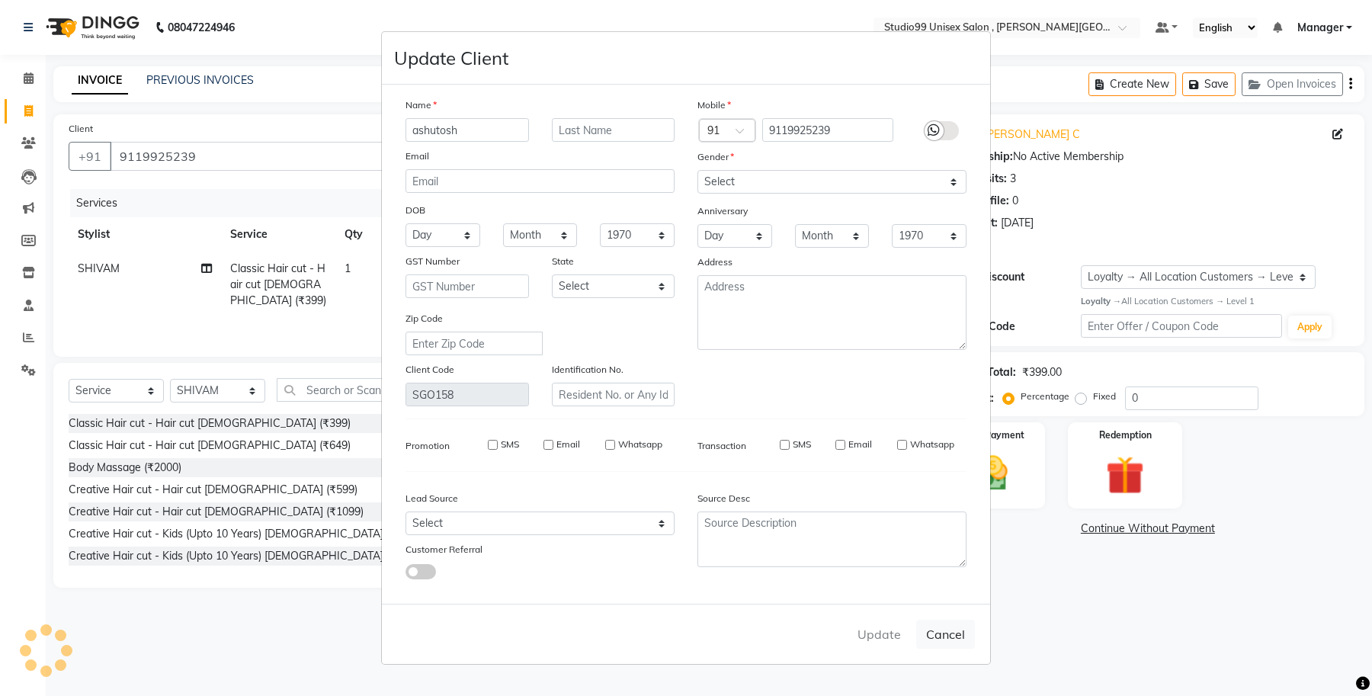
select select
checkbox input "false"
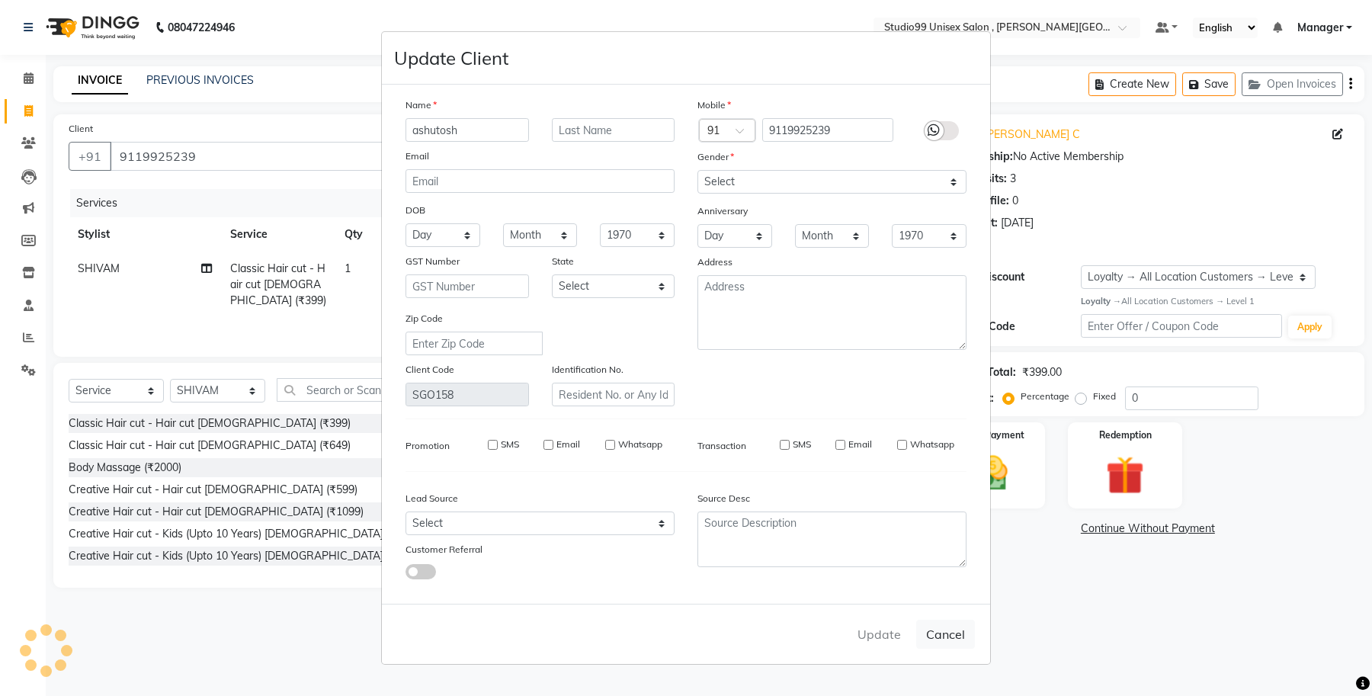
checkbox input "false"
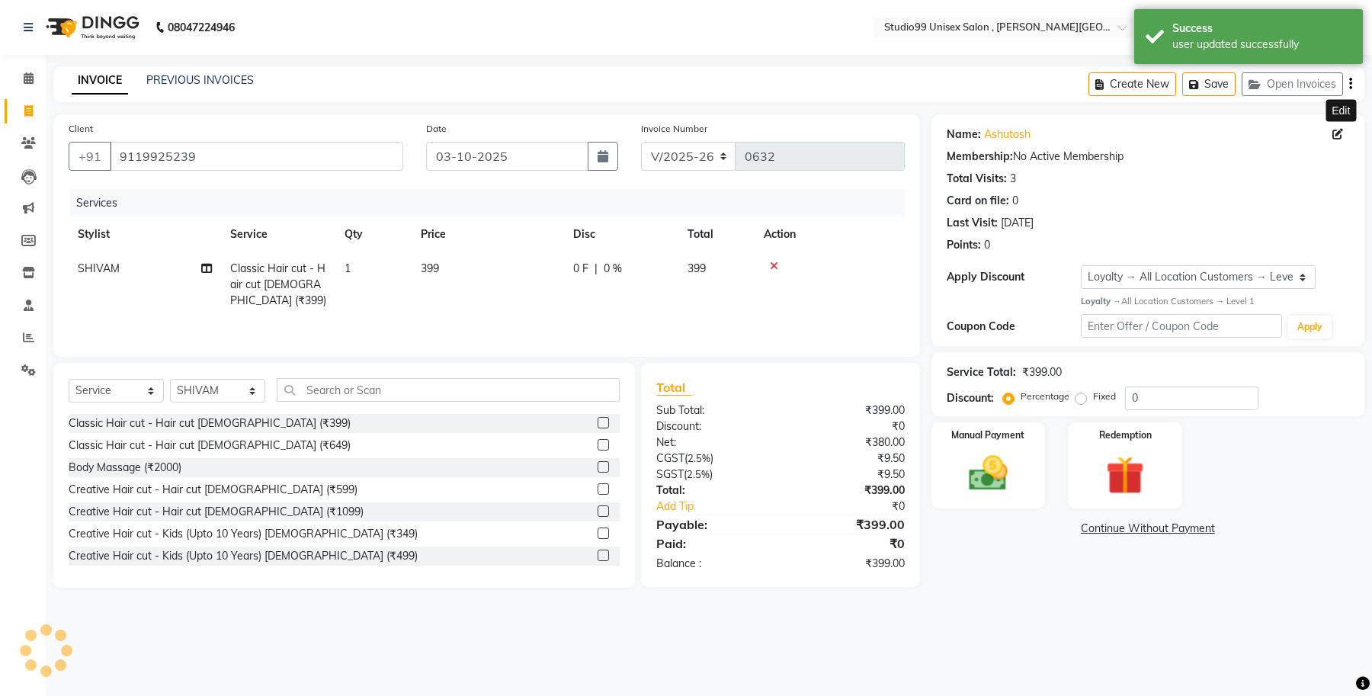
select select "1: Object"
click at [237, 159] on input "9119925239" at bounding box center [256, 156] width 293 height 29
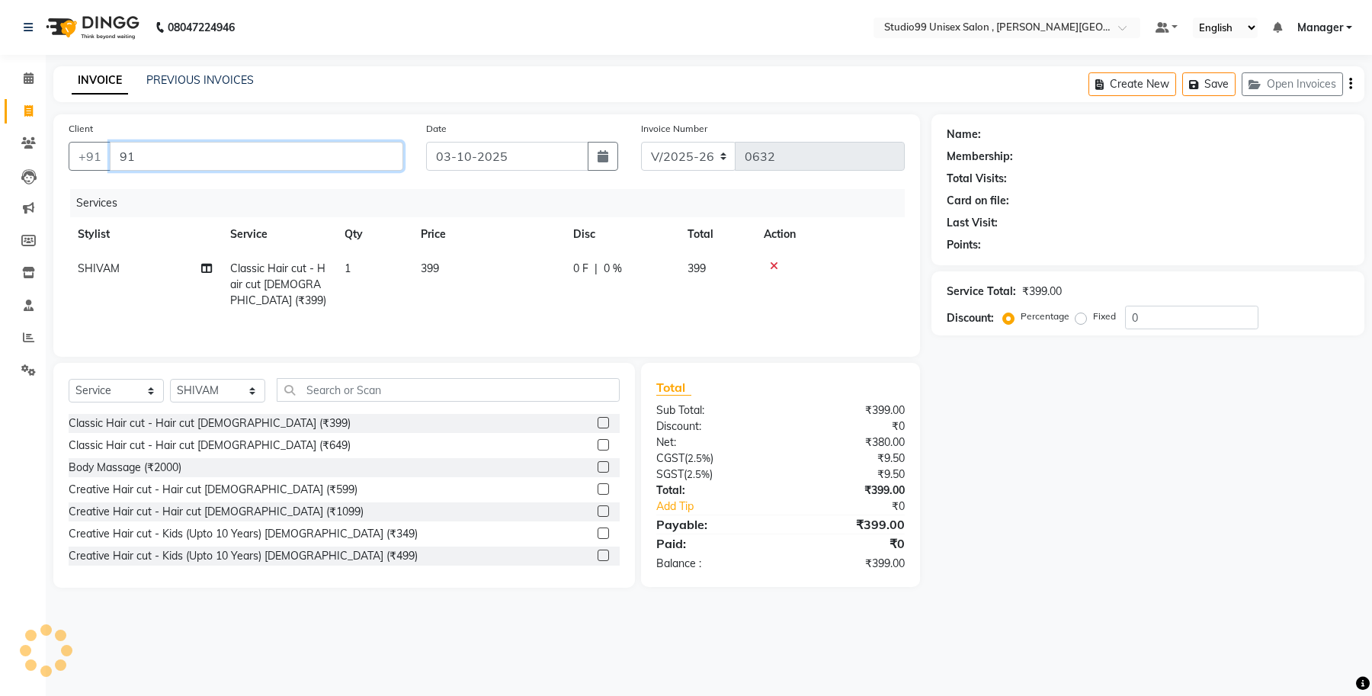
type input "9"
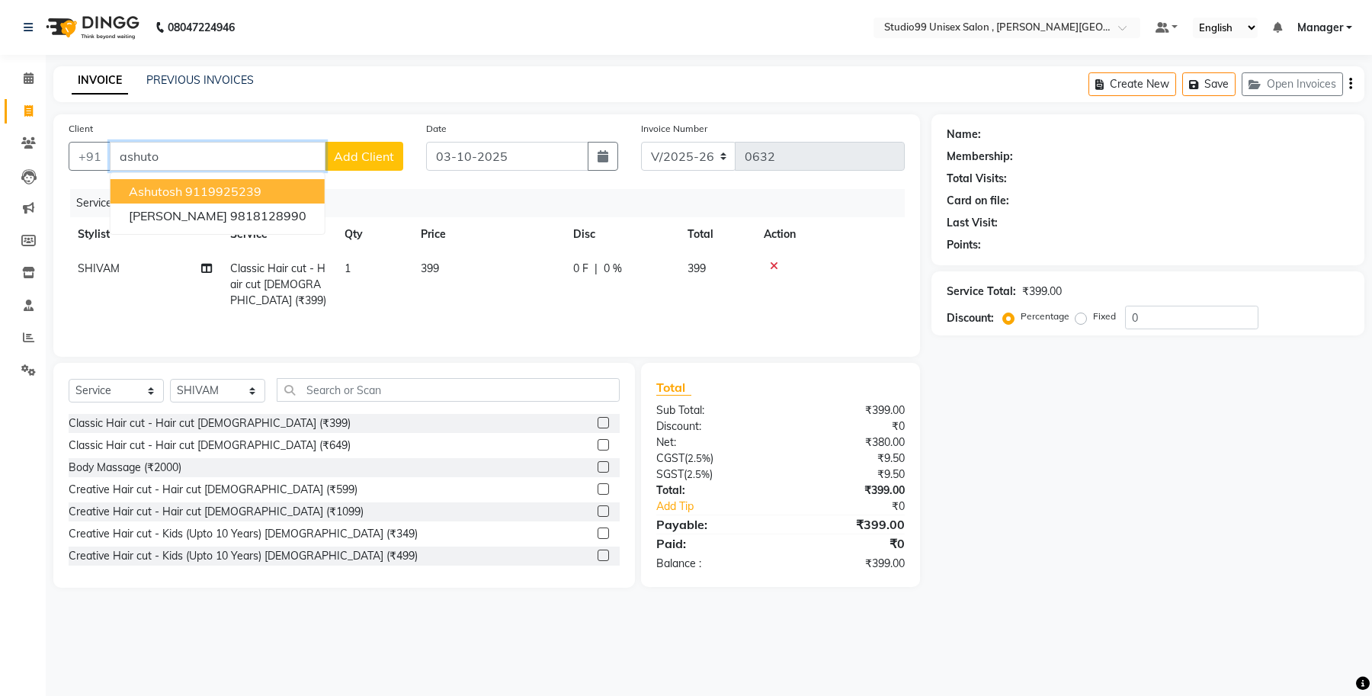
click at [230, 191] on ngb-highlight "9119925239" at bounding box center [223, 191] width 76 height 15
type input "9119925239"
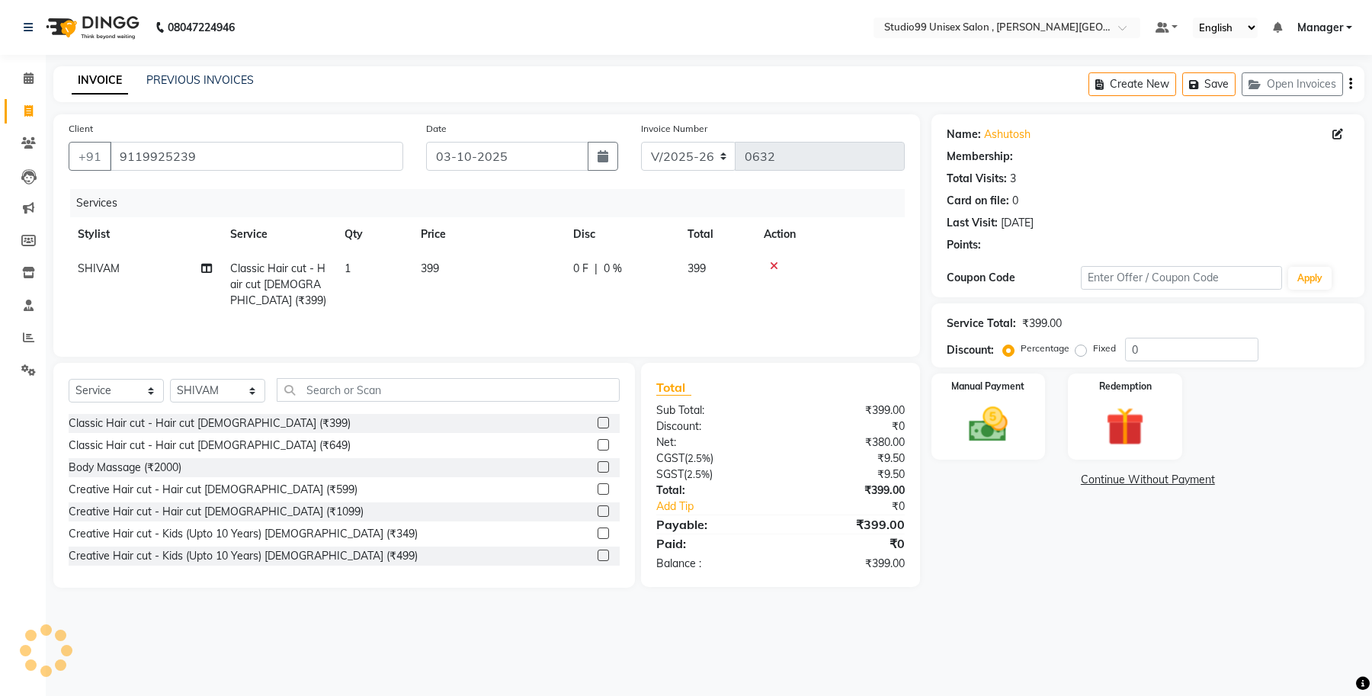
select select "1: Object"
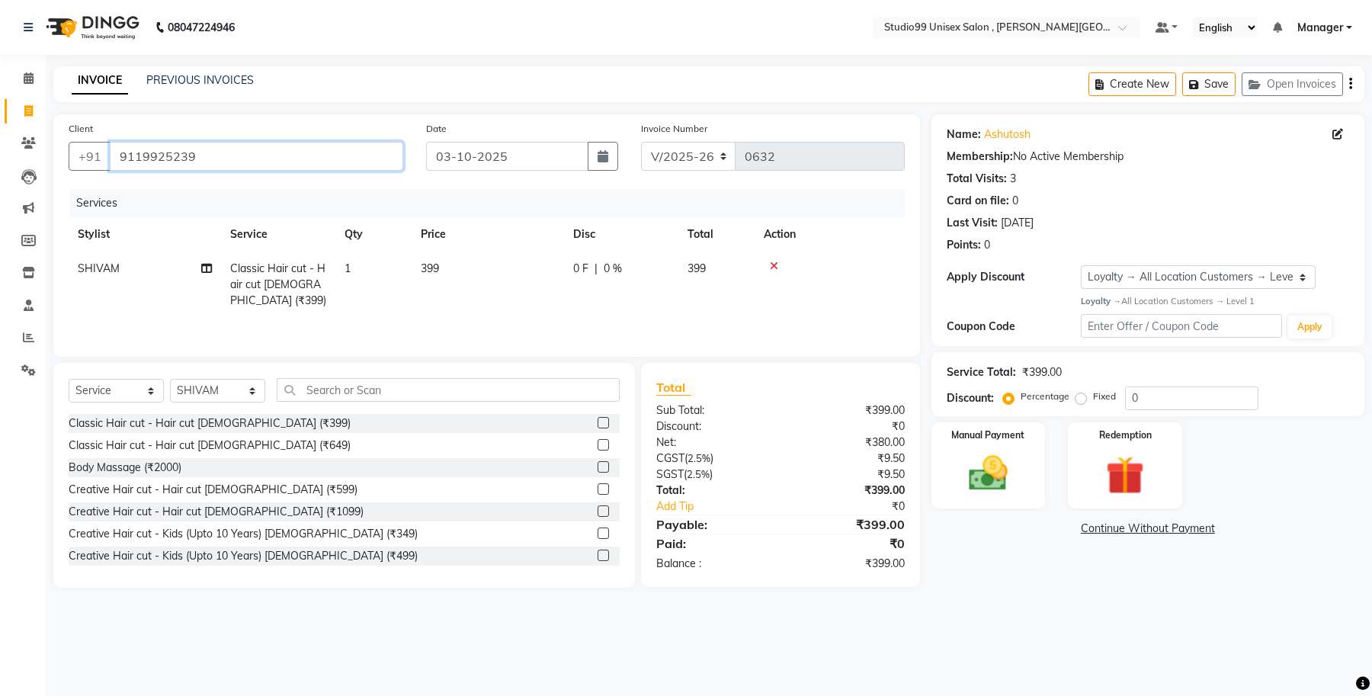
click at [226, 165] on input "9119925239" at bounding box center [256, 156] width 293 height 29
click at [1336, 133] on icon at bounding box center [1337, 134] width 11 height 11
select select "[DEMOGRAPHIC_DATA]"
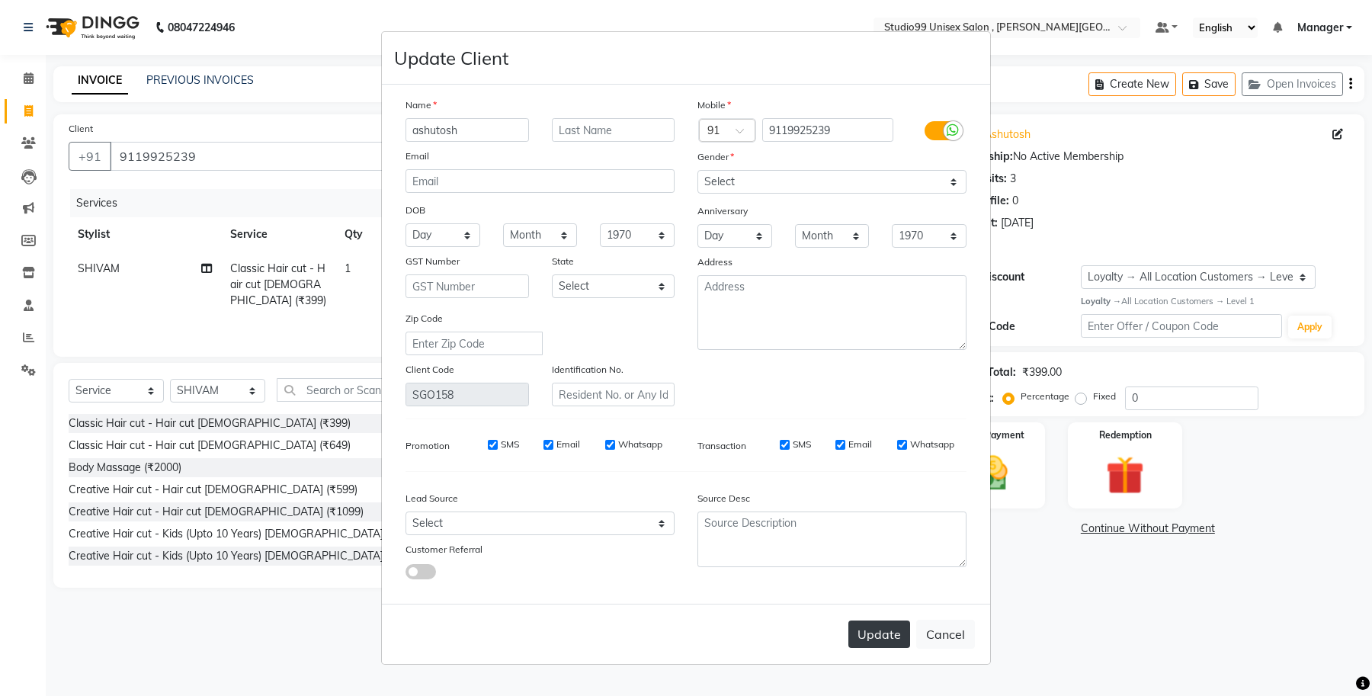
click at [889, 634] on button "Update" at bounding box center [879, 633] width 62 height 27
select select
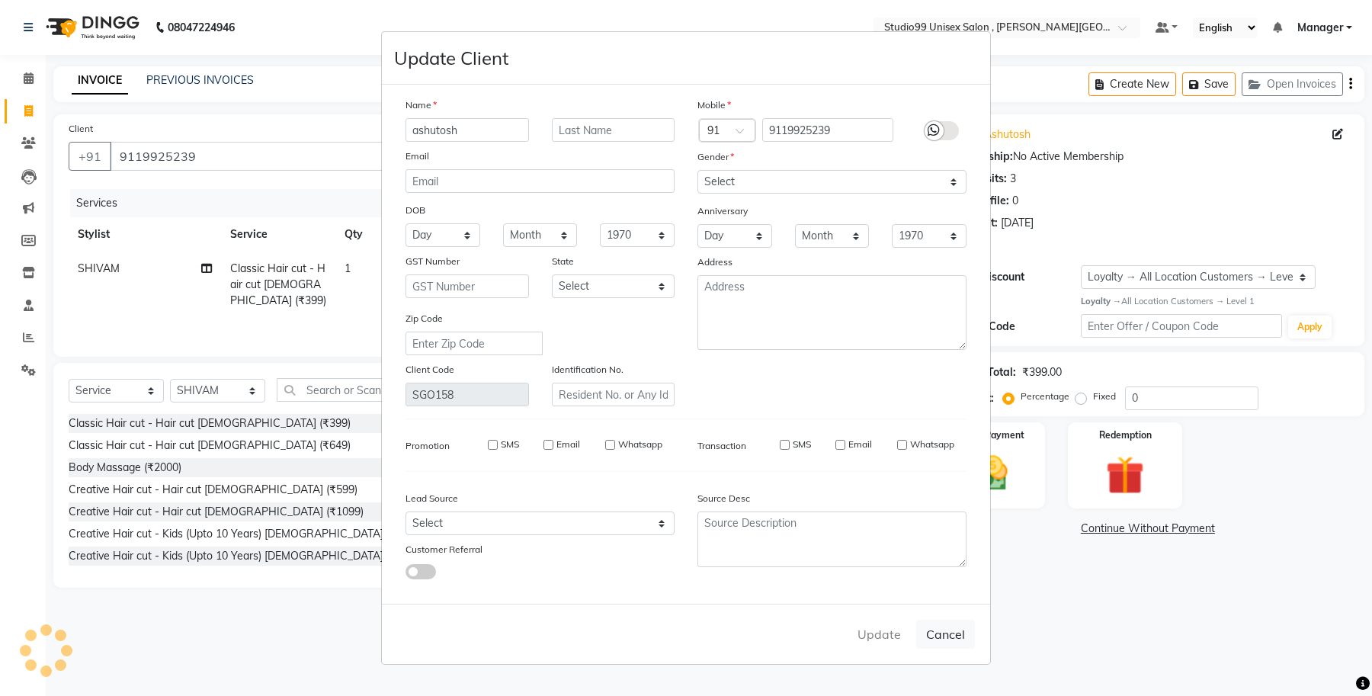
select select
checkbox input "false"
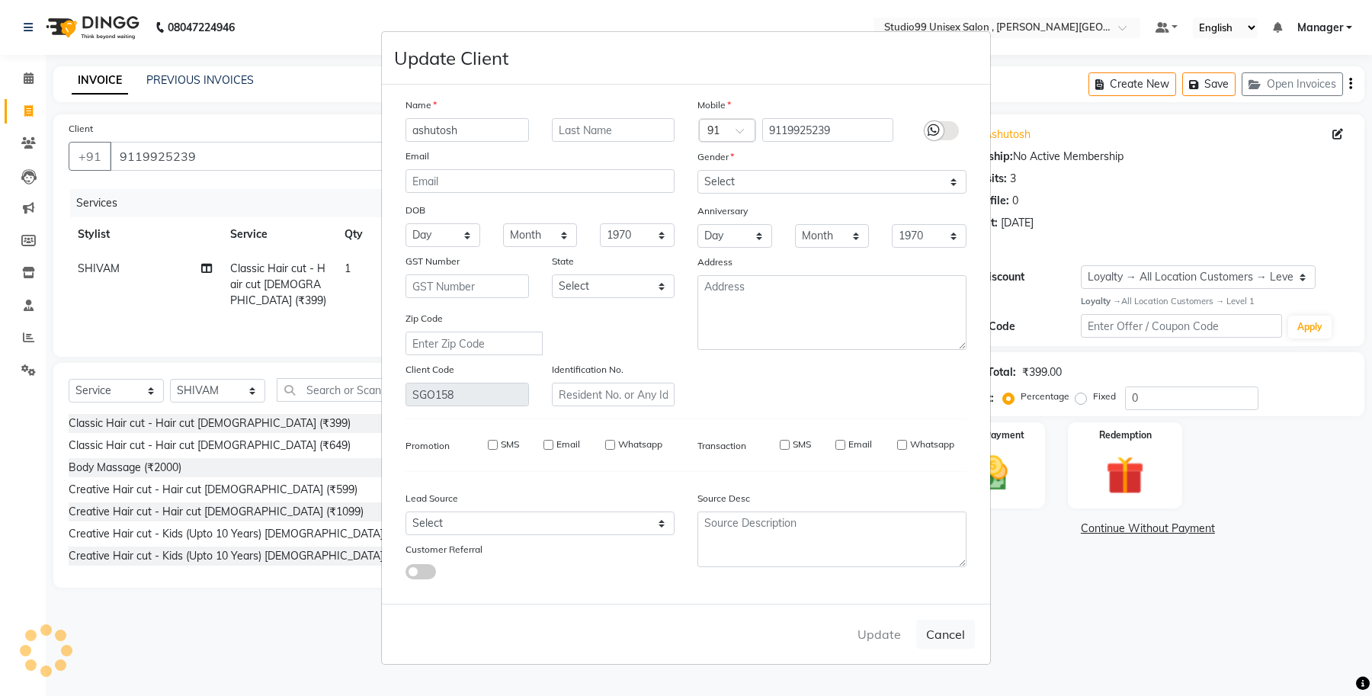
checkbox input "false"
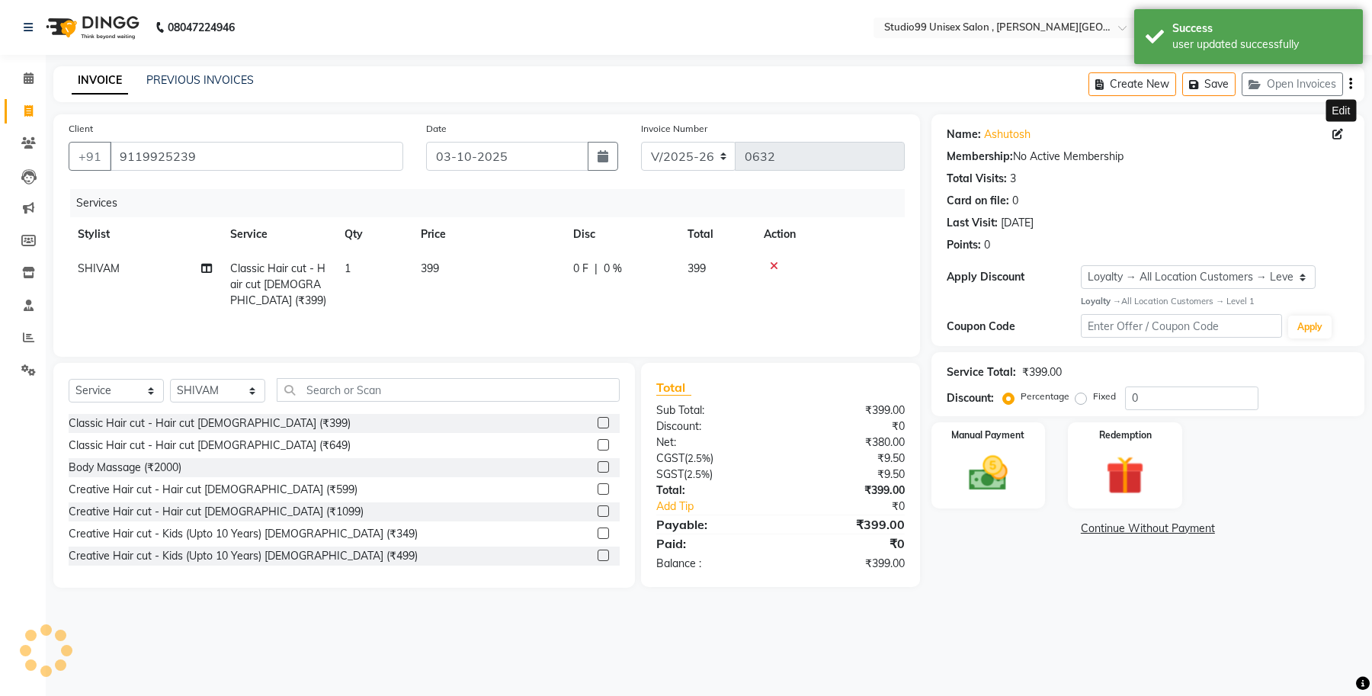
select select "1: Object"
click at [1001, 460] on img at bounding box center [988, 473] width 65 height 46
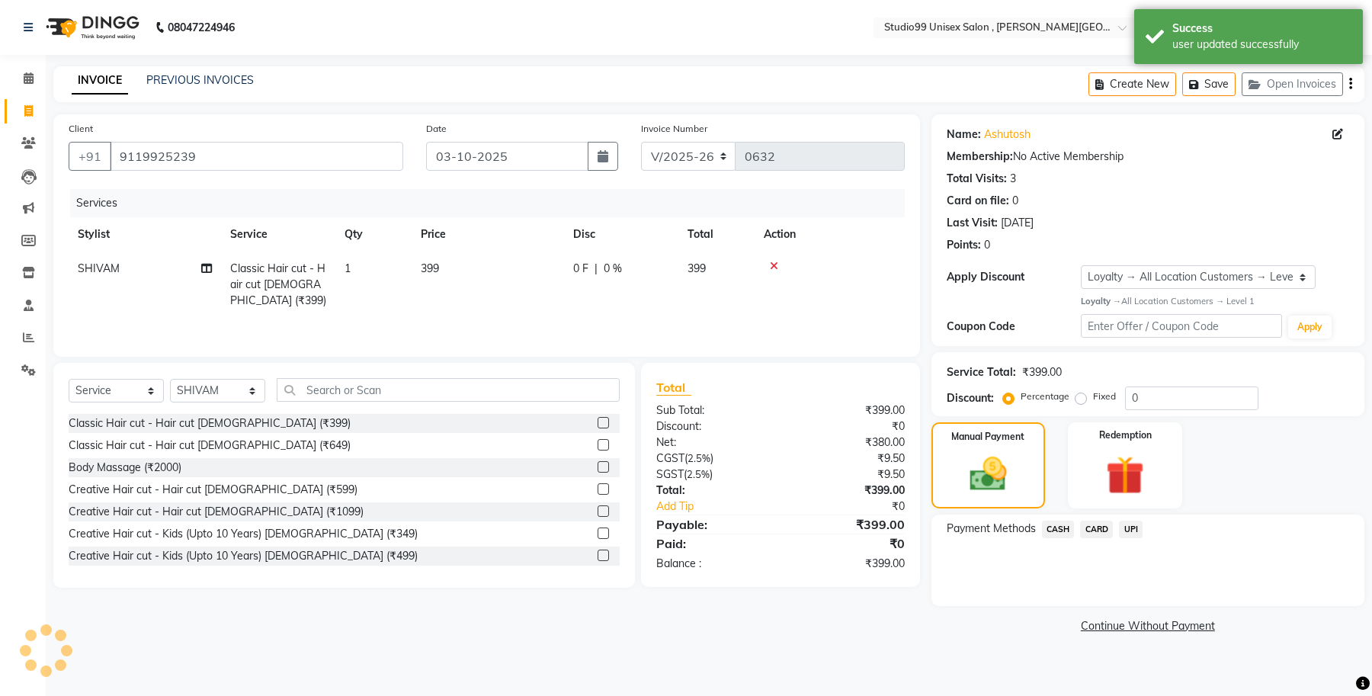
click at [1132, 530] on span "UPI" at bounding box center [1131, 529] width 24 height 18
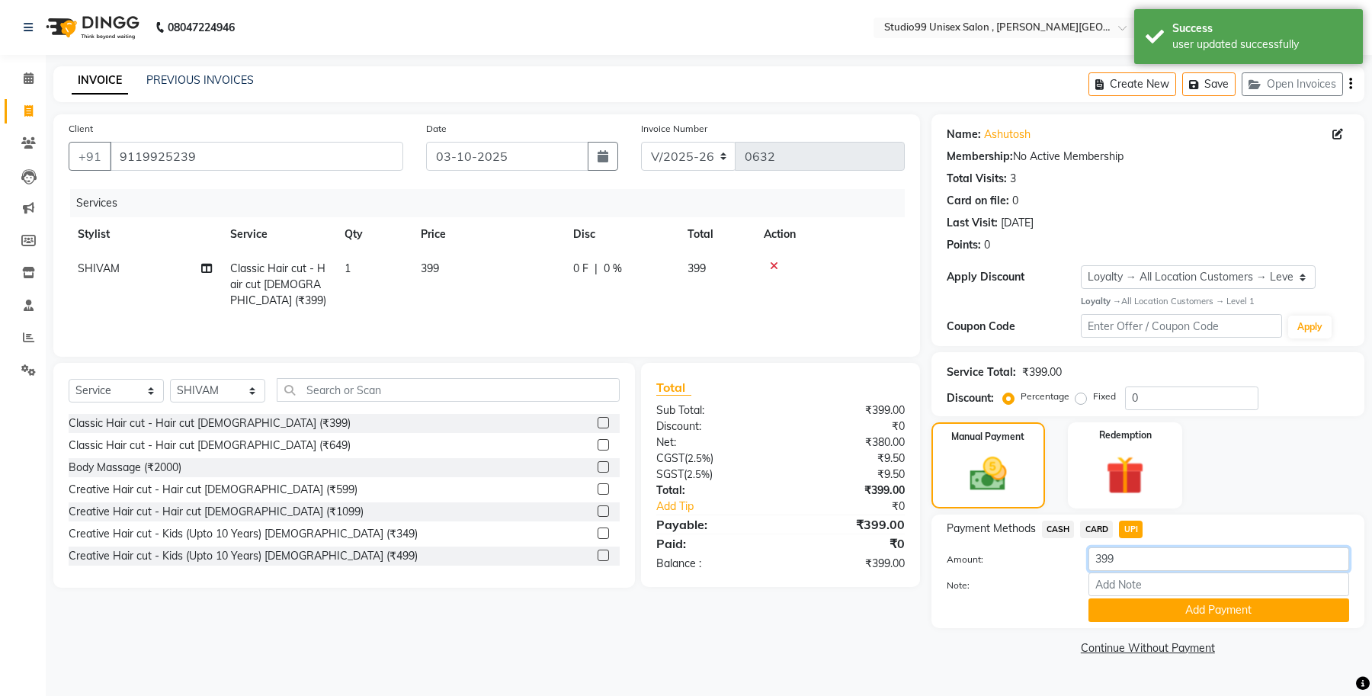
click at [1126, 556] on input "399" at bounding box center [1218, 559] width 261 height 24
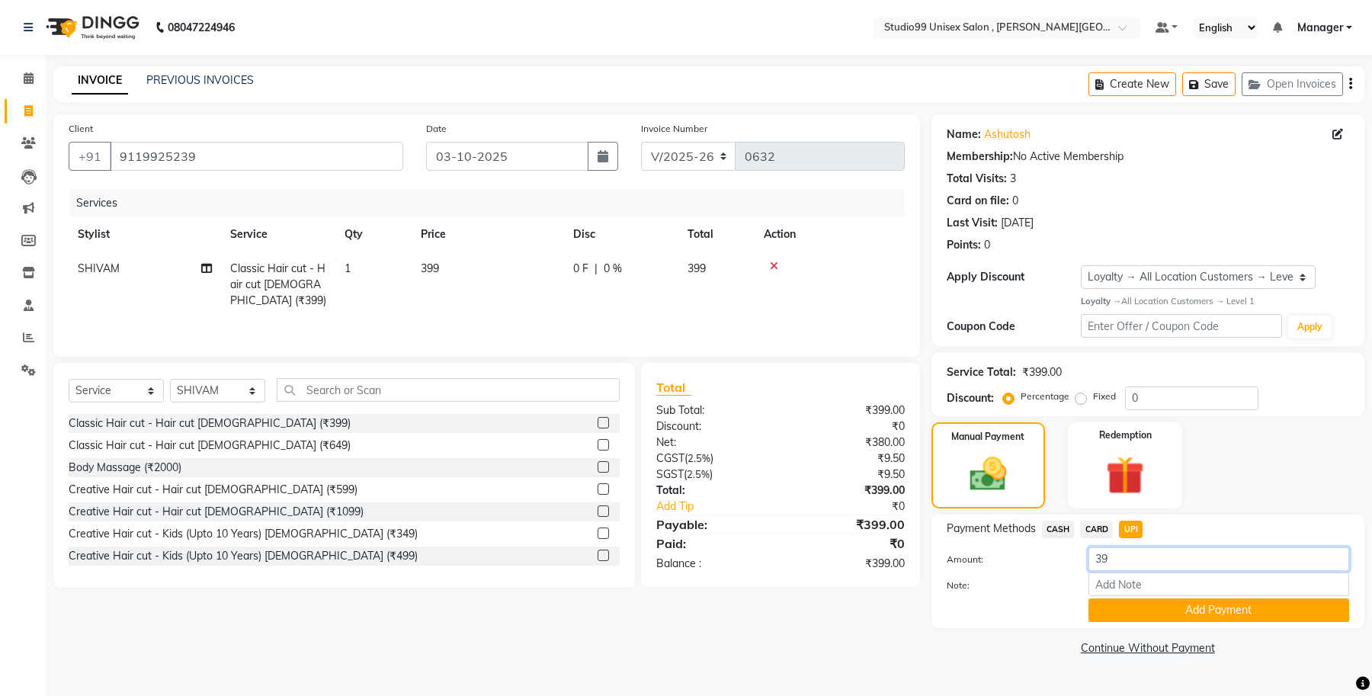
type input "3"
type input "199"
click at [1254, 604] on button "Add Payment" at bounding box center [1218, 610] width 261 height 24
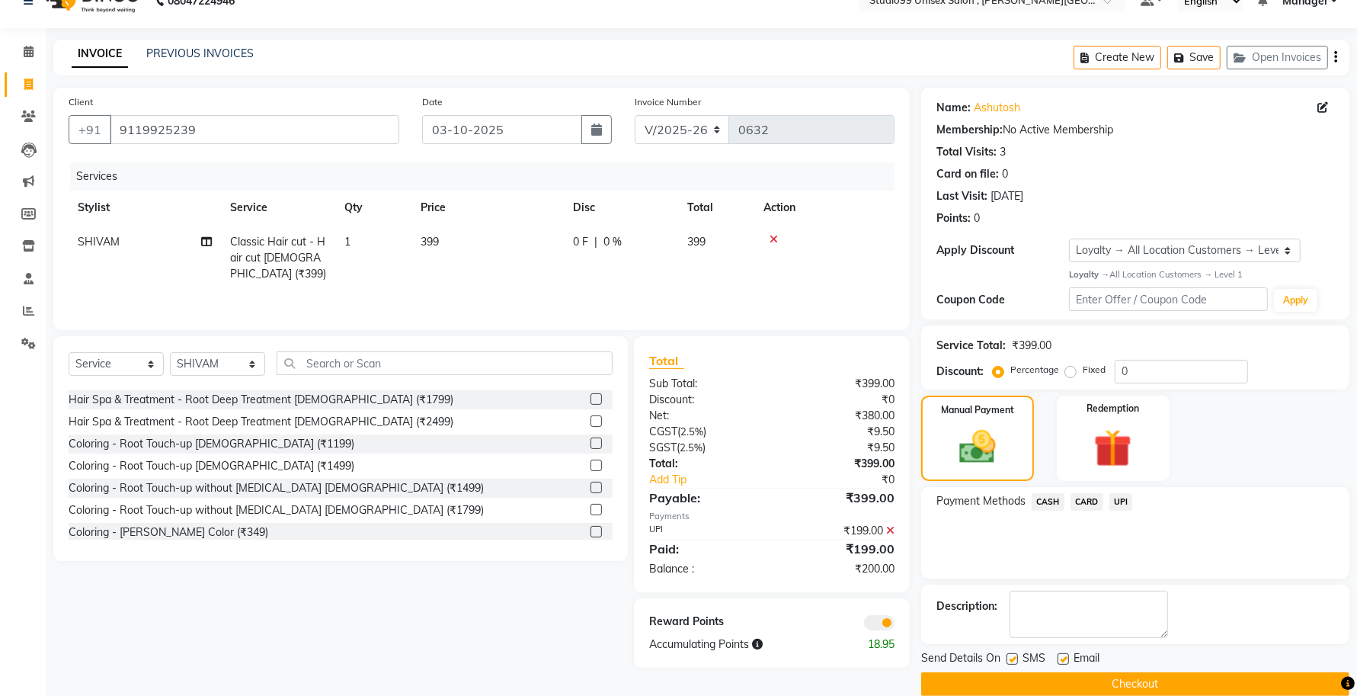
scroll to position [50, 0]
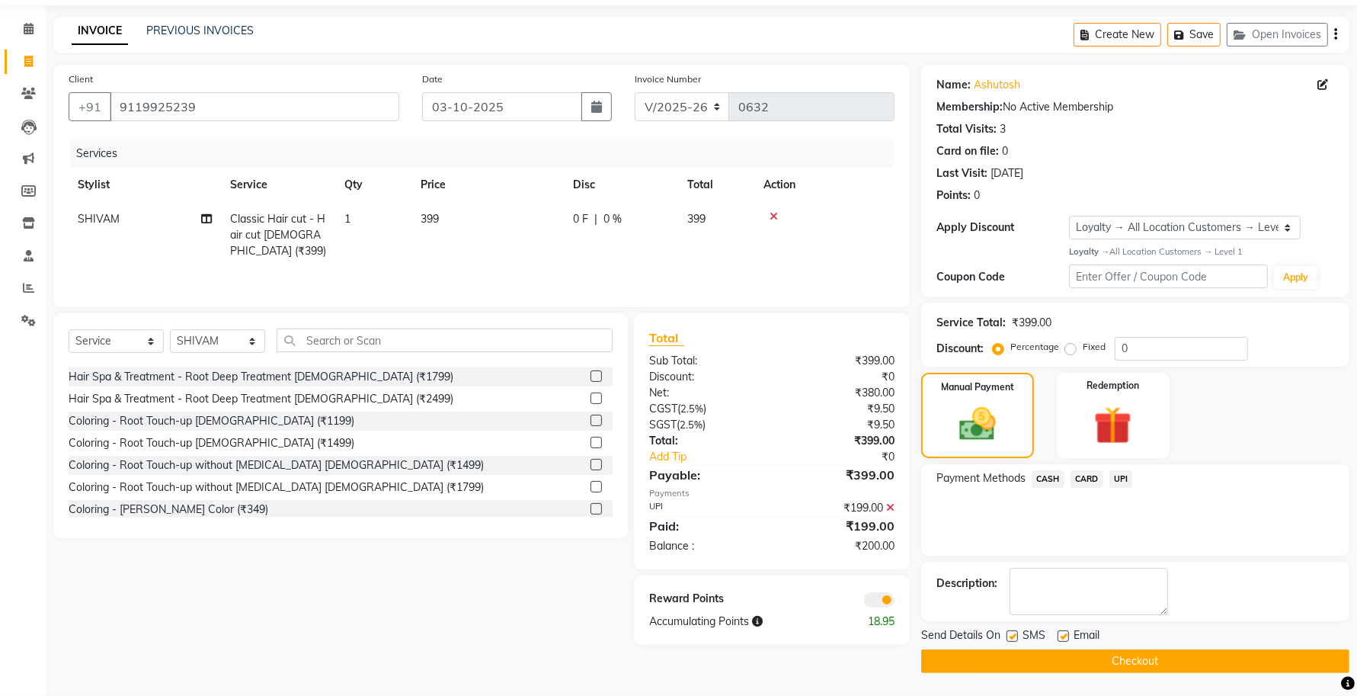
click at [870, 601] on span at bounding box center [879, 599] width 30 height 15
click at [895, 602] on input "checkbox" at bounding box center [895, 602] width 0 height 0
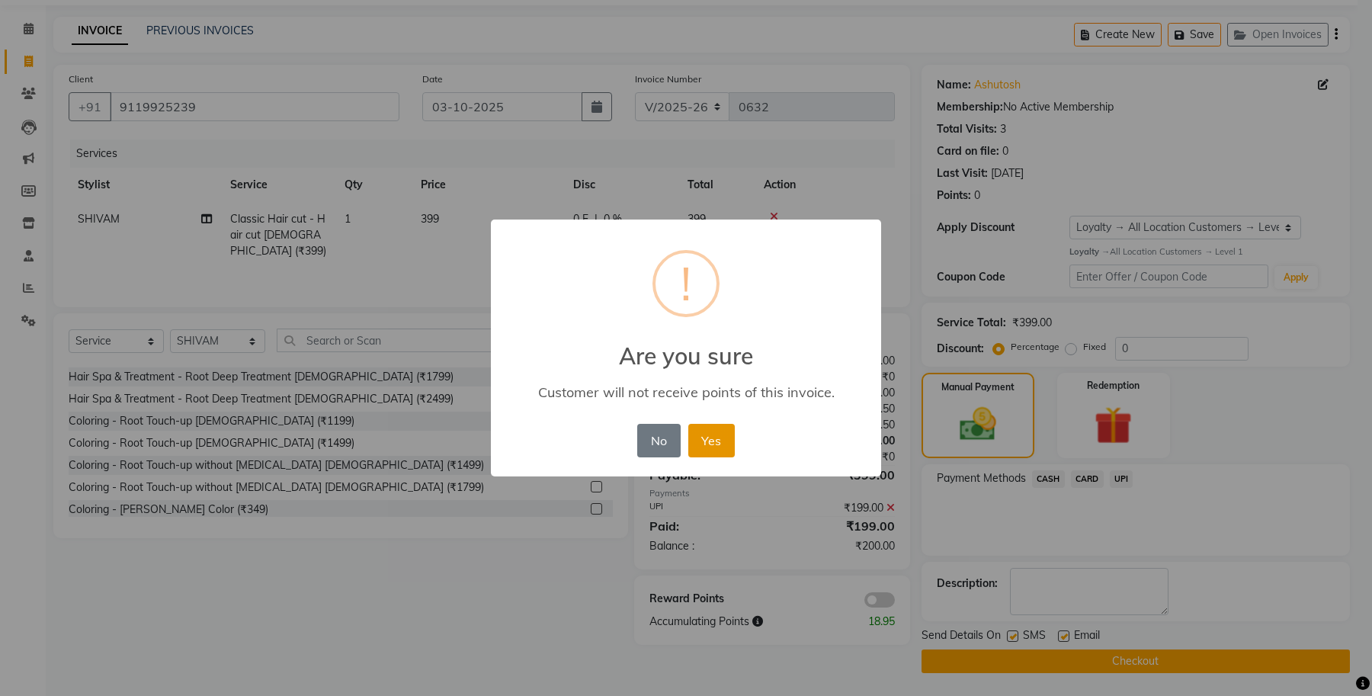
click at [703, 442] on button "Yes" at bounding box center [711, 441] width 46 height 34
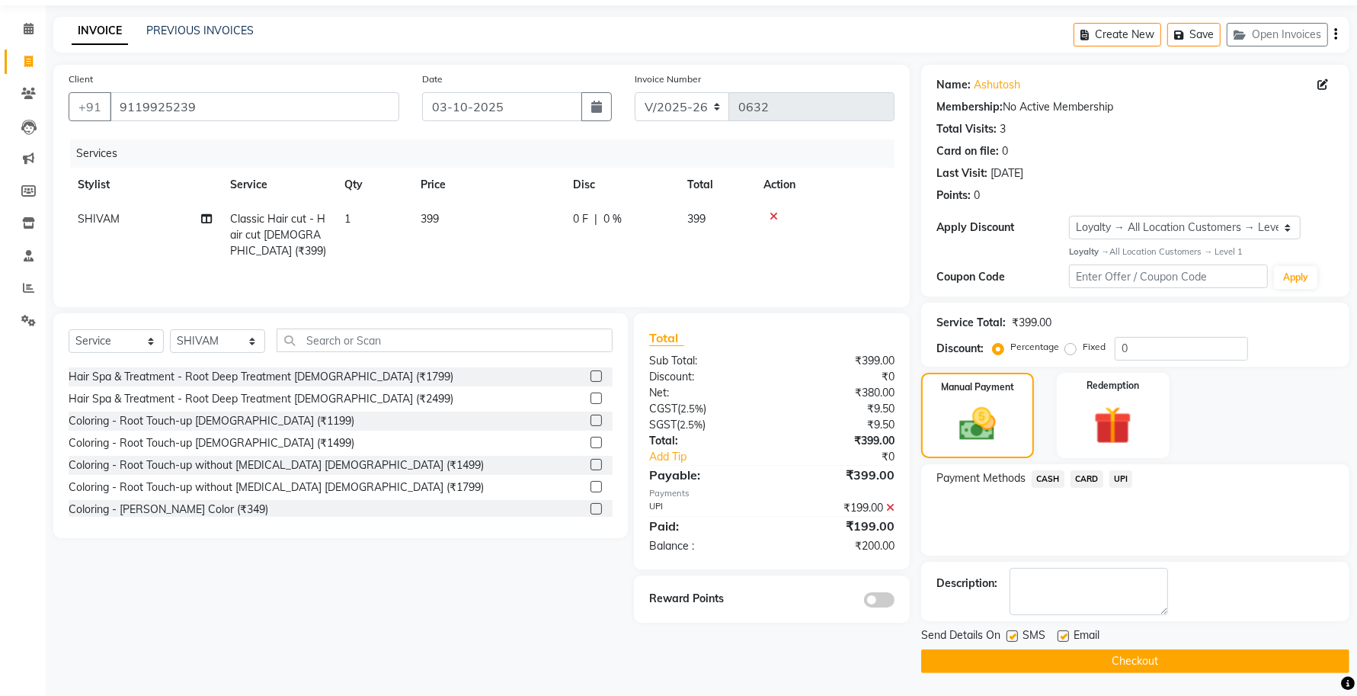
click at [1102, 661] on button "Checkout" at bounding box center [1135, 661] width 428 height 24
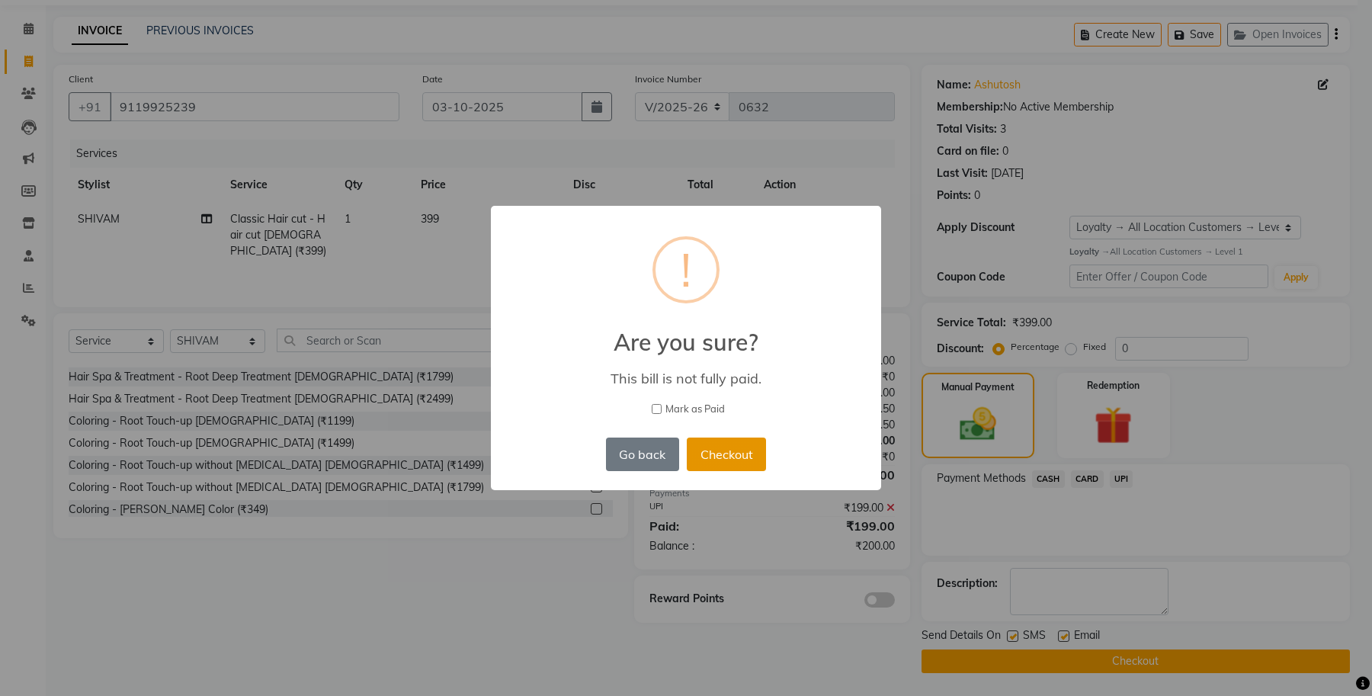
click at [720, 455] on button "Checkout" at bounding box center [726, 454] width 79 height 34
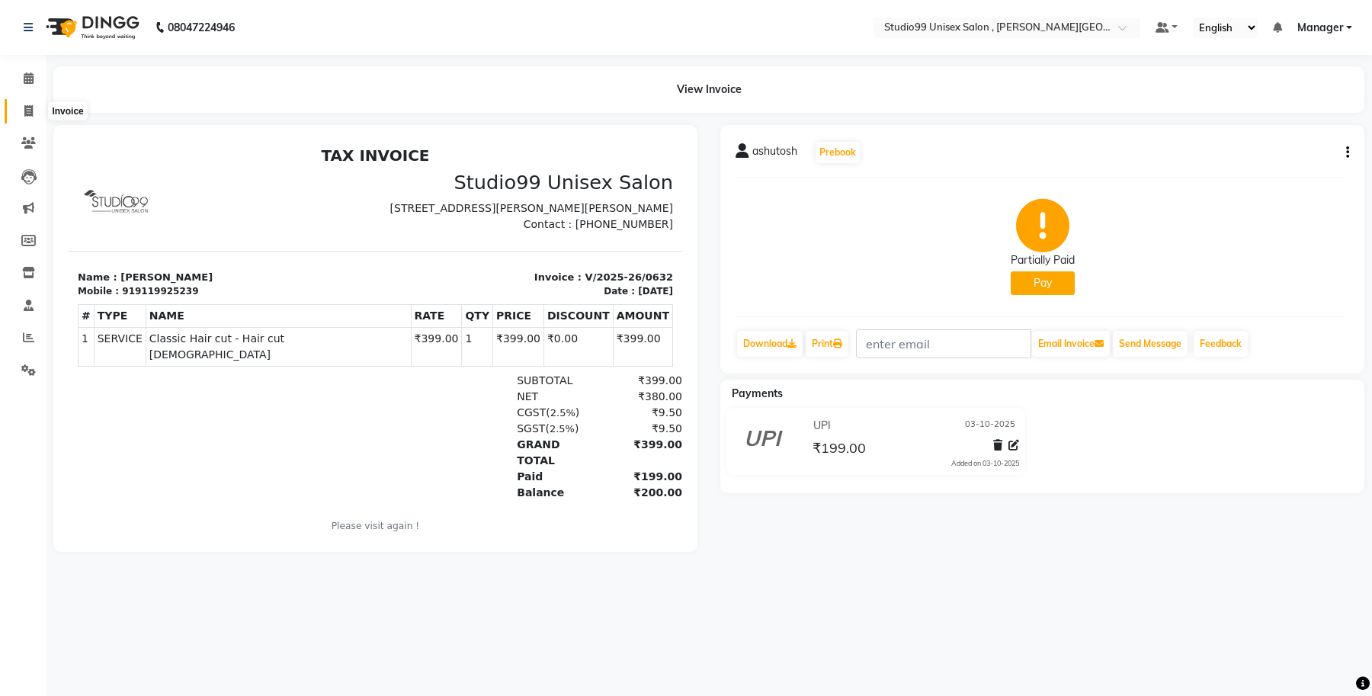
click at [25, 111] on icon at bounding box center [28, 110] width 8 height 11
select select "service"
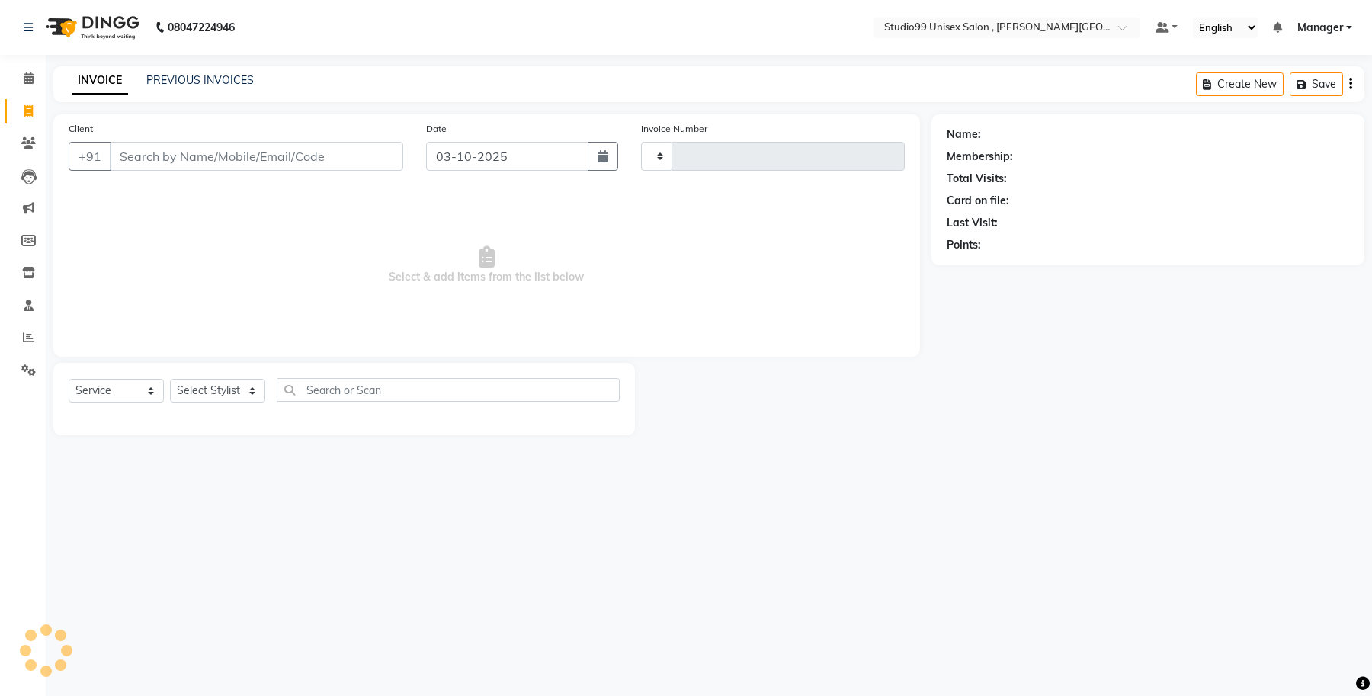
type input "0633"
select select "7699"
